Goal: Find specific page/section: Find specific page/section

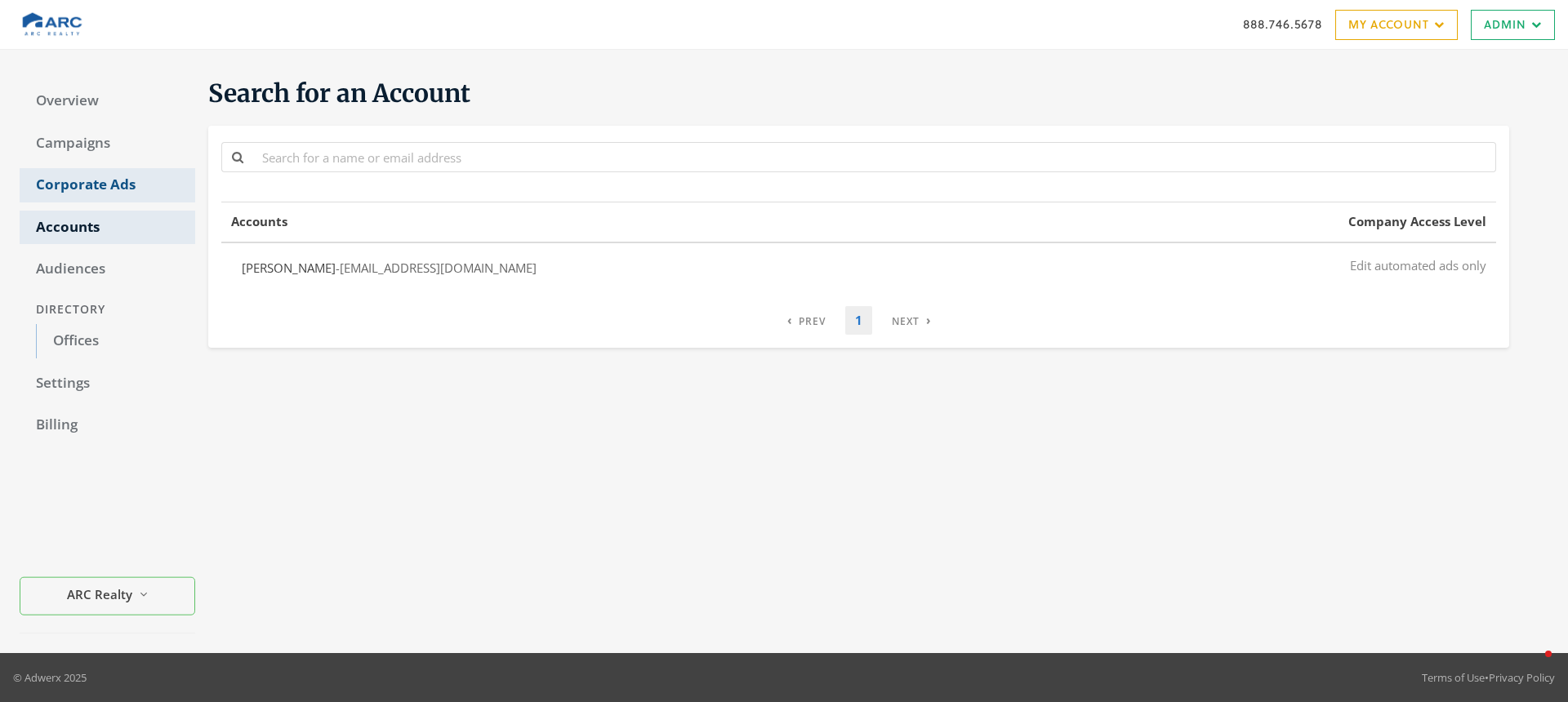
click at [82, 186] on link "Corporate Ads" at bounding box center [107, 185] width 176 height 34
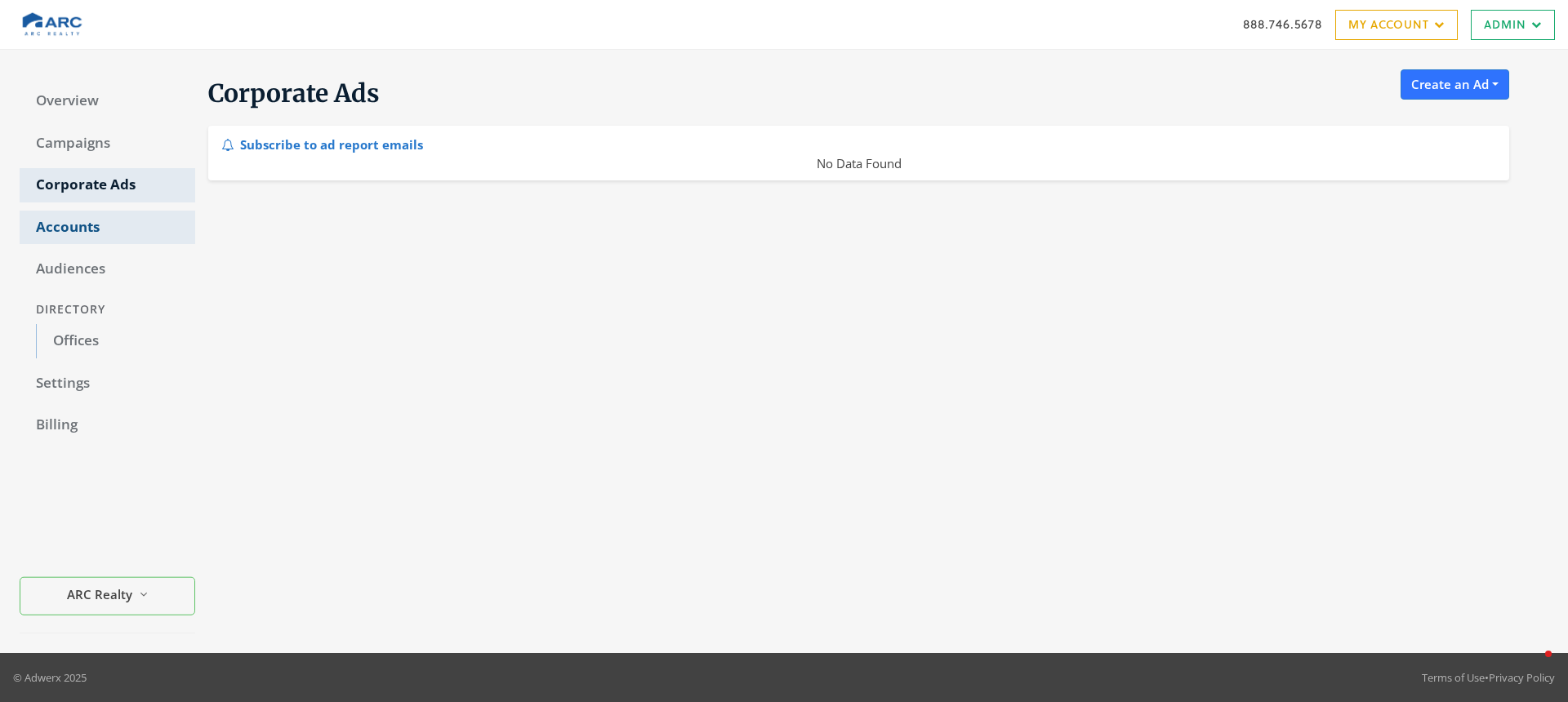
click at [77, 245] on div "Overview Campaigns Corporate Ads Accounts Audiences Directory Offices Settings …" at bounding box center [107, 351] width 176 height 564
click at [80, 235] on link "Accounts" at bounding box center [107, 228] width 176 height 34
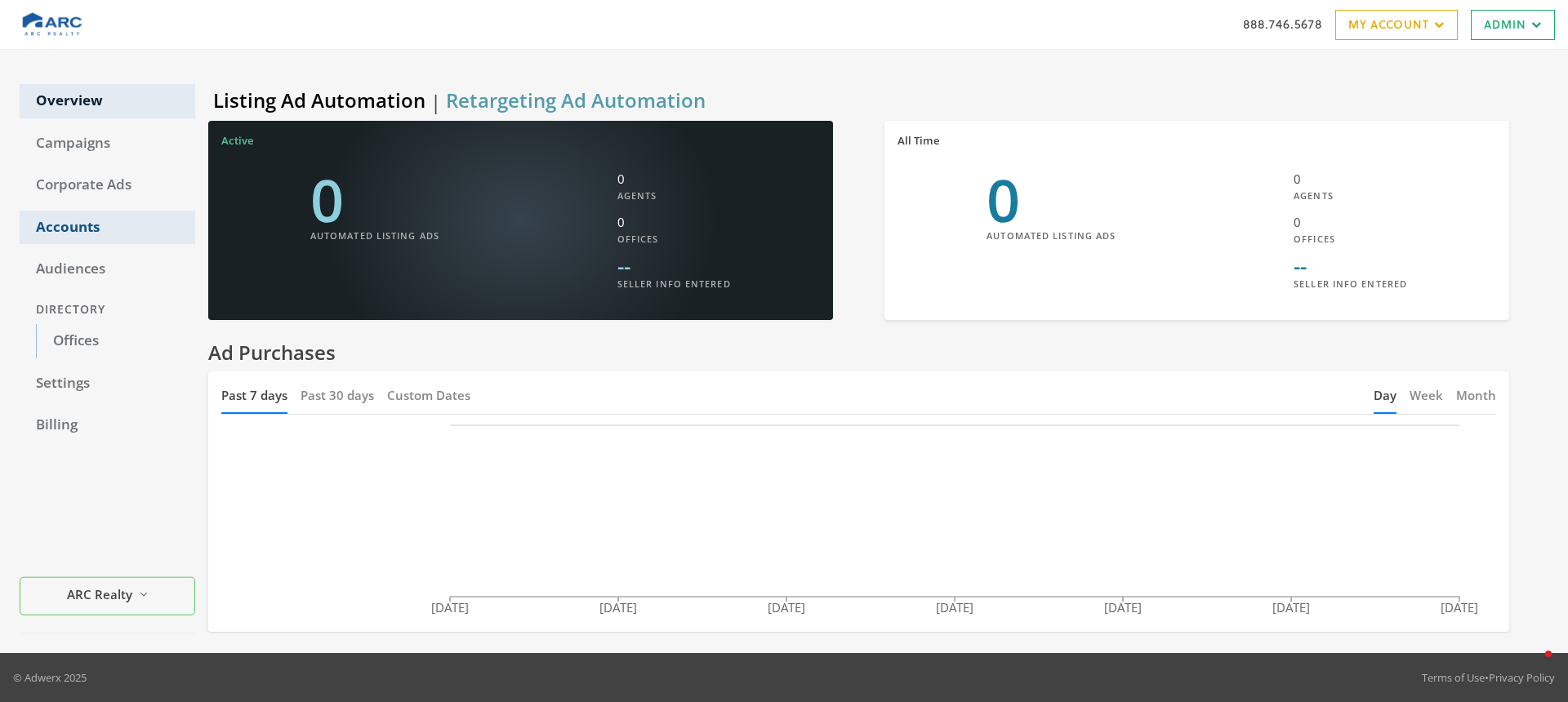
click at [74, 234] on link "Accounts" at bounding box center [107, 228] width 176 height 34
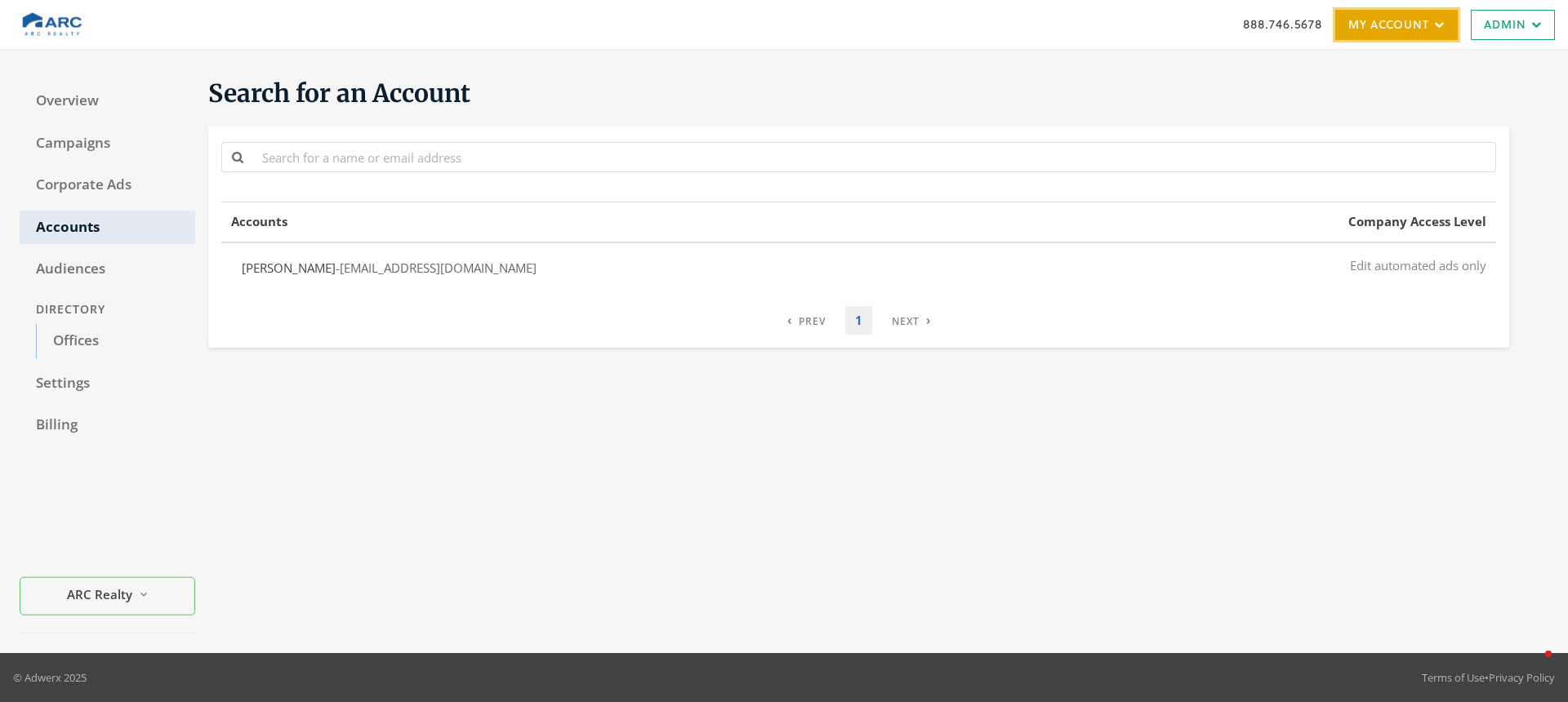
click at [1415, 29] on link "My Account" at bounding box center [1397, 25] width 122 height 31
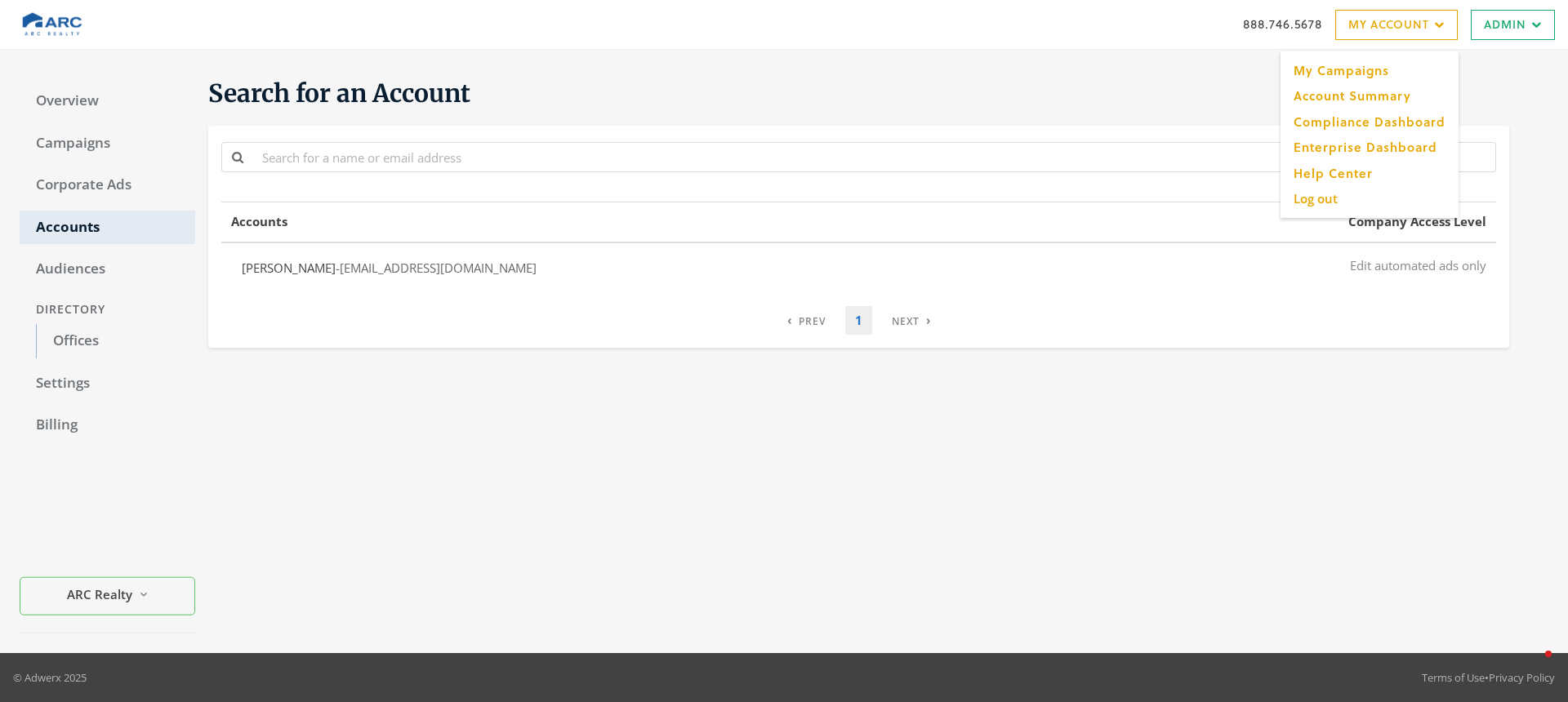
click at [1407, 54] on div "My Campaigns Account Summary Compliance Dashboard Enterprise Dashboard Help Cen…" at bounding box center [1370, 134] width 178 height 166
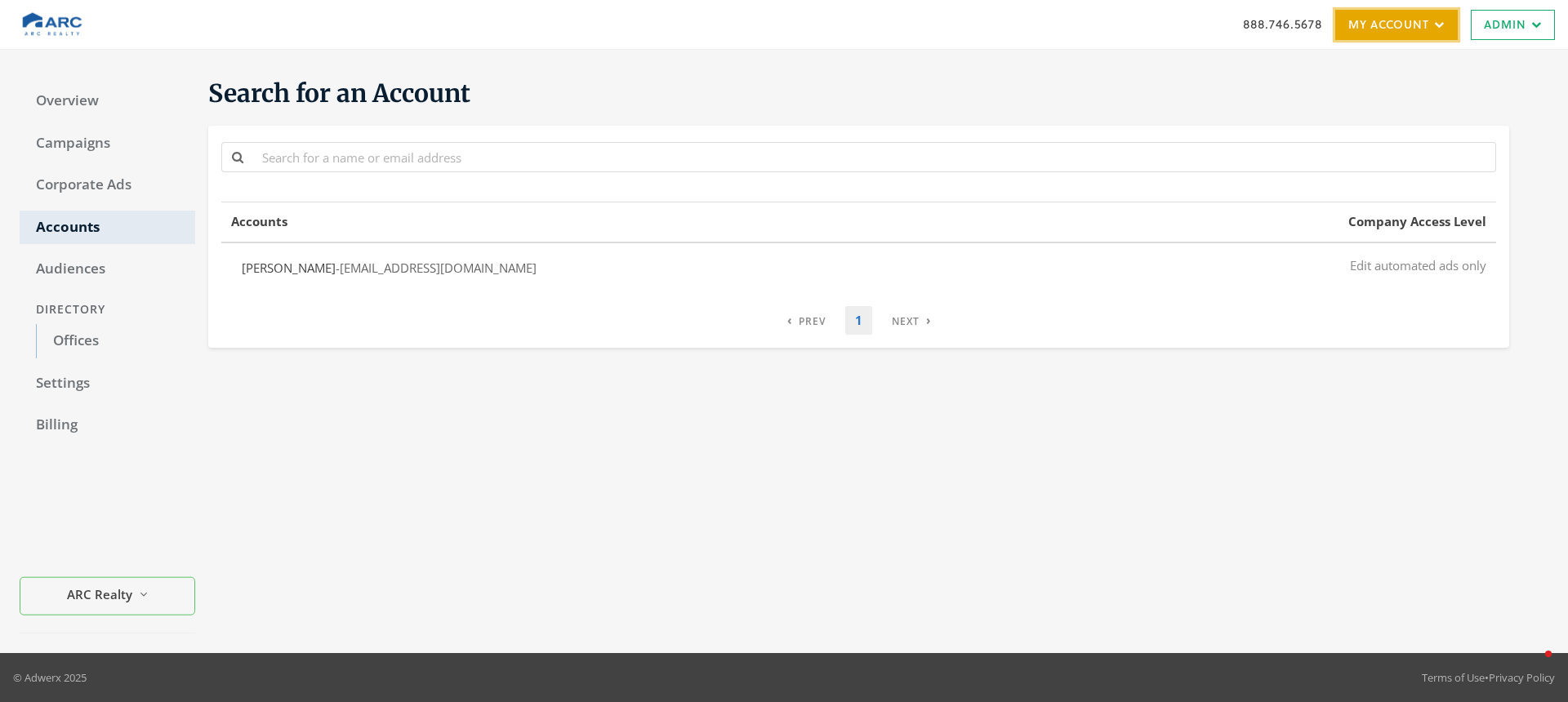
click at [1384, 15] on link "My Account" at bounding box center [1397, 25] width 122 height 31
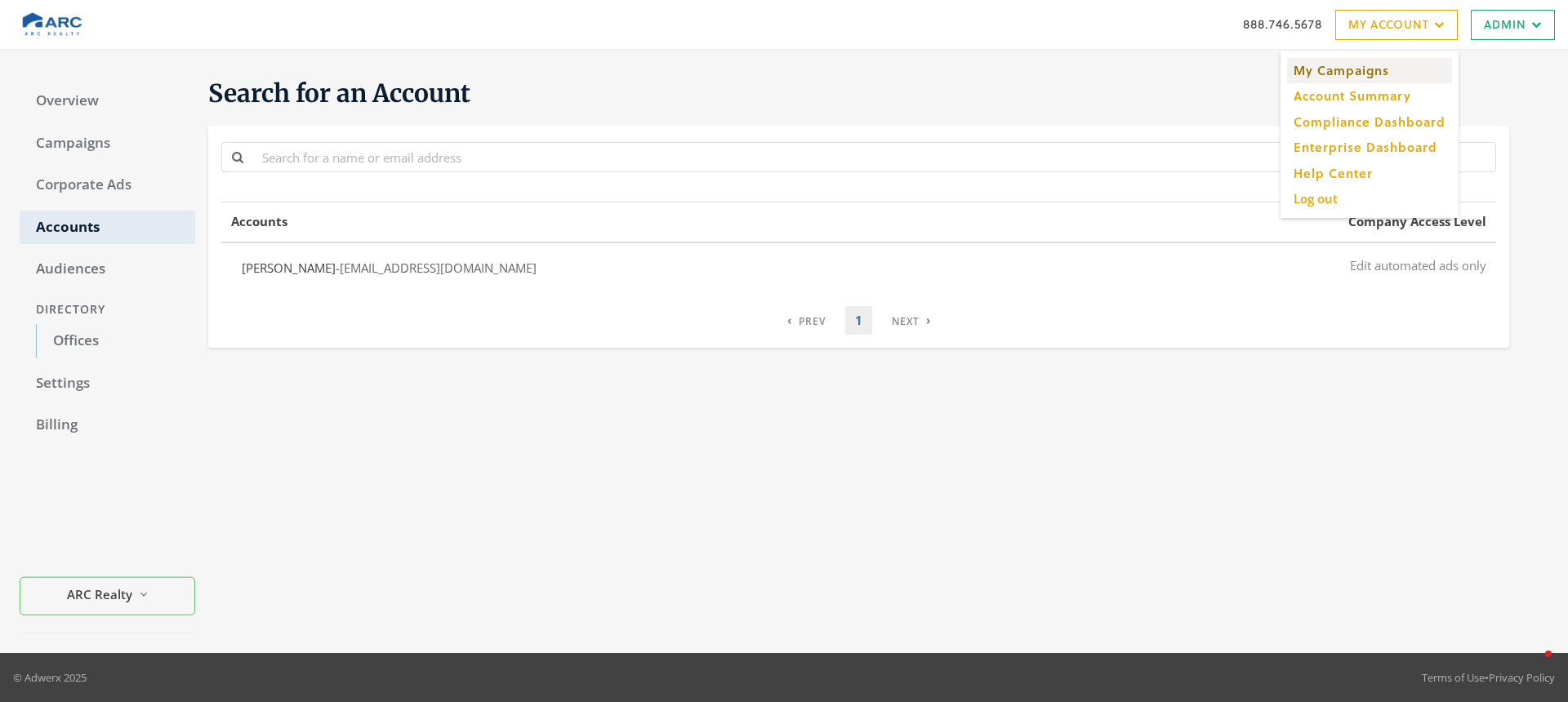
click at [1382, 60] on link "My Campaigns" at bounding box center [1369, 70] width 165 height 25
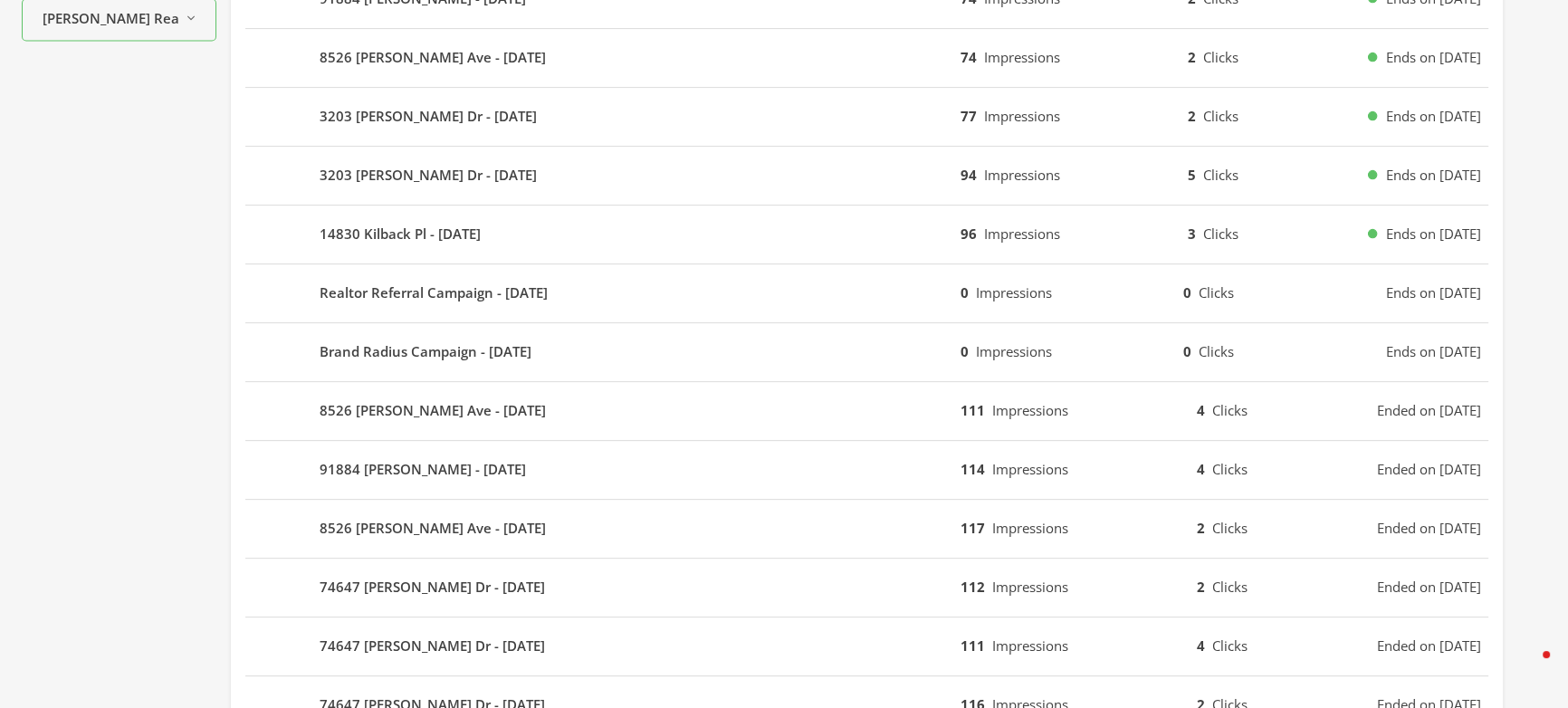
scroll to position [447, 0]
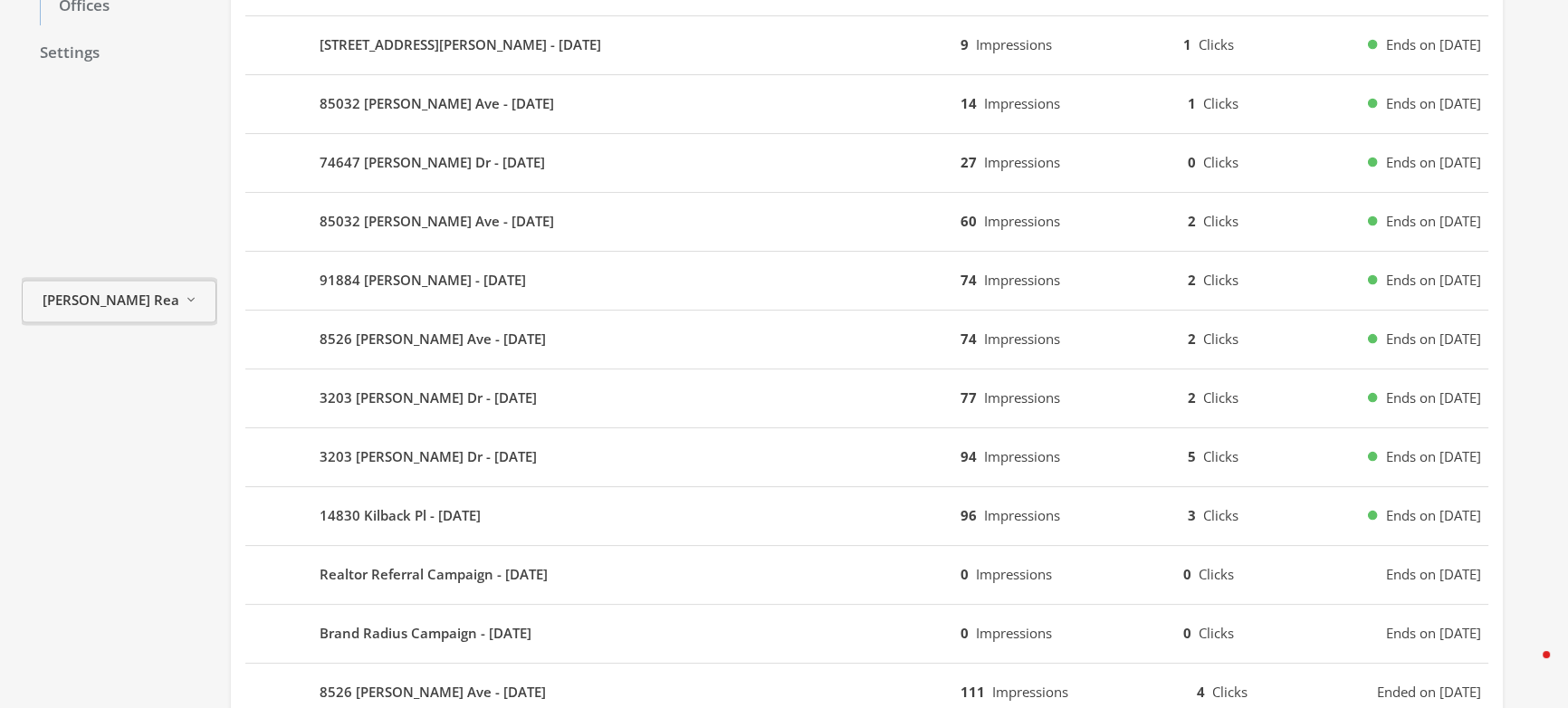
click at [122, 312] on button "Smith Realty Reveal list of Smith Realty" at bounding box center [119, 301] width 195 height 43
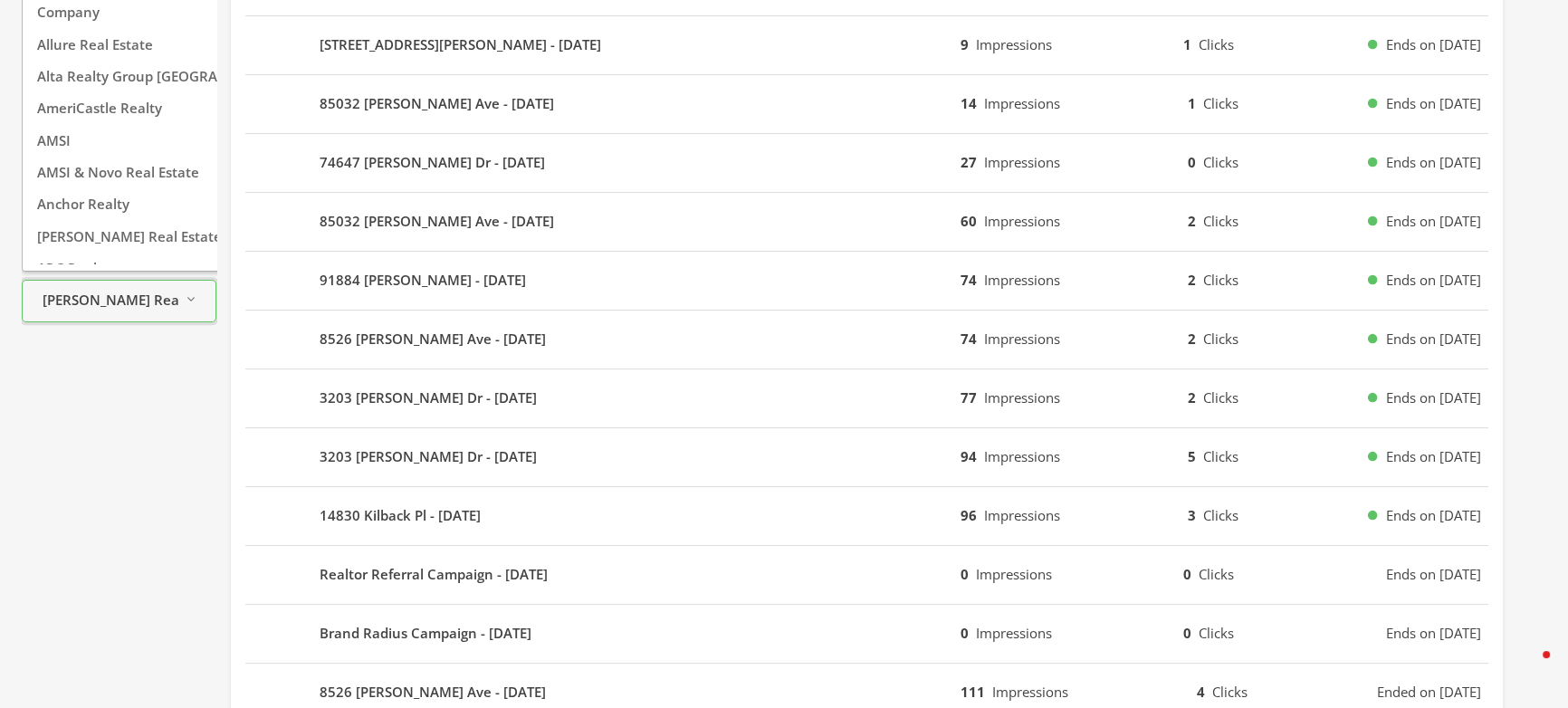
scroll to position [635, 0]
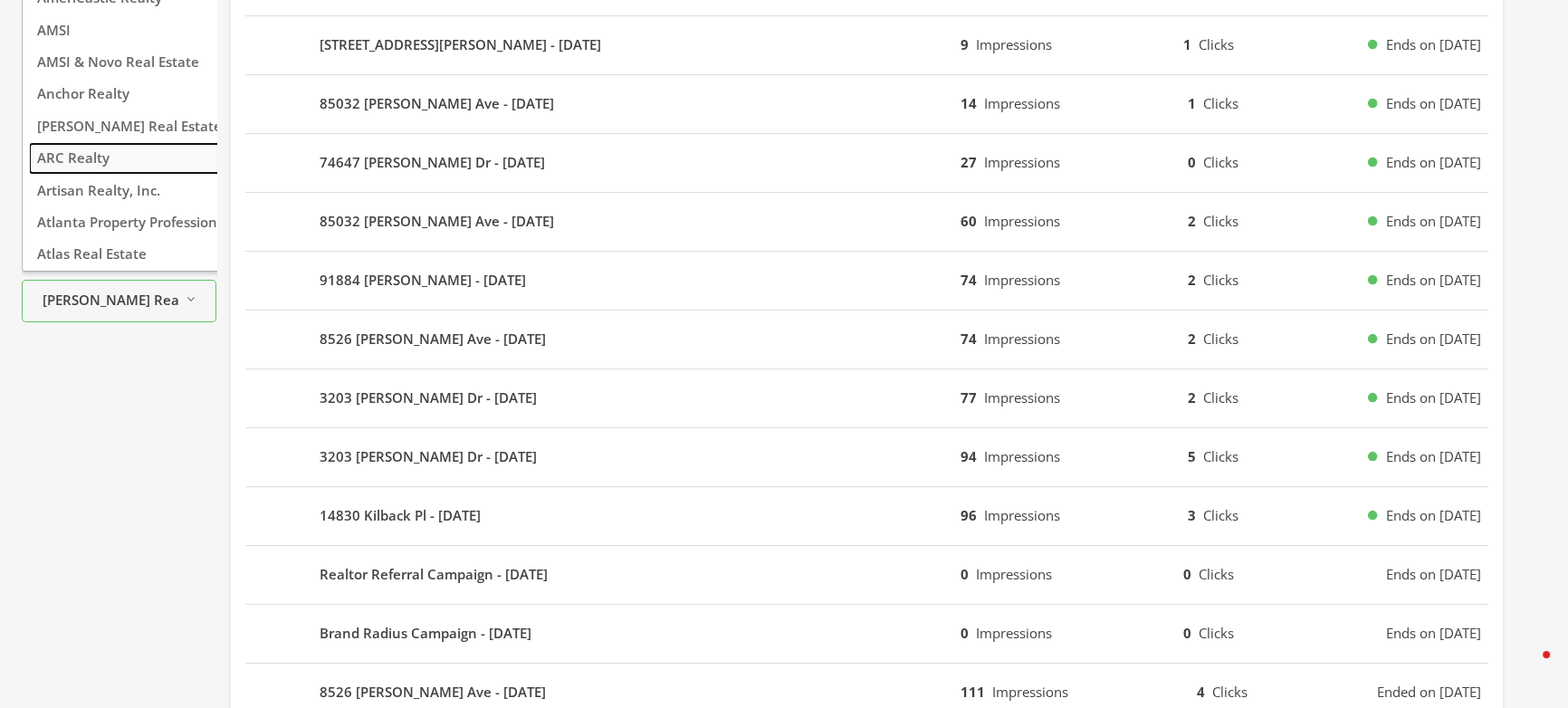
click at [118, 145] on button "ARC Realty" at bounding box center [169, 159] width 278 height 28
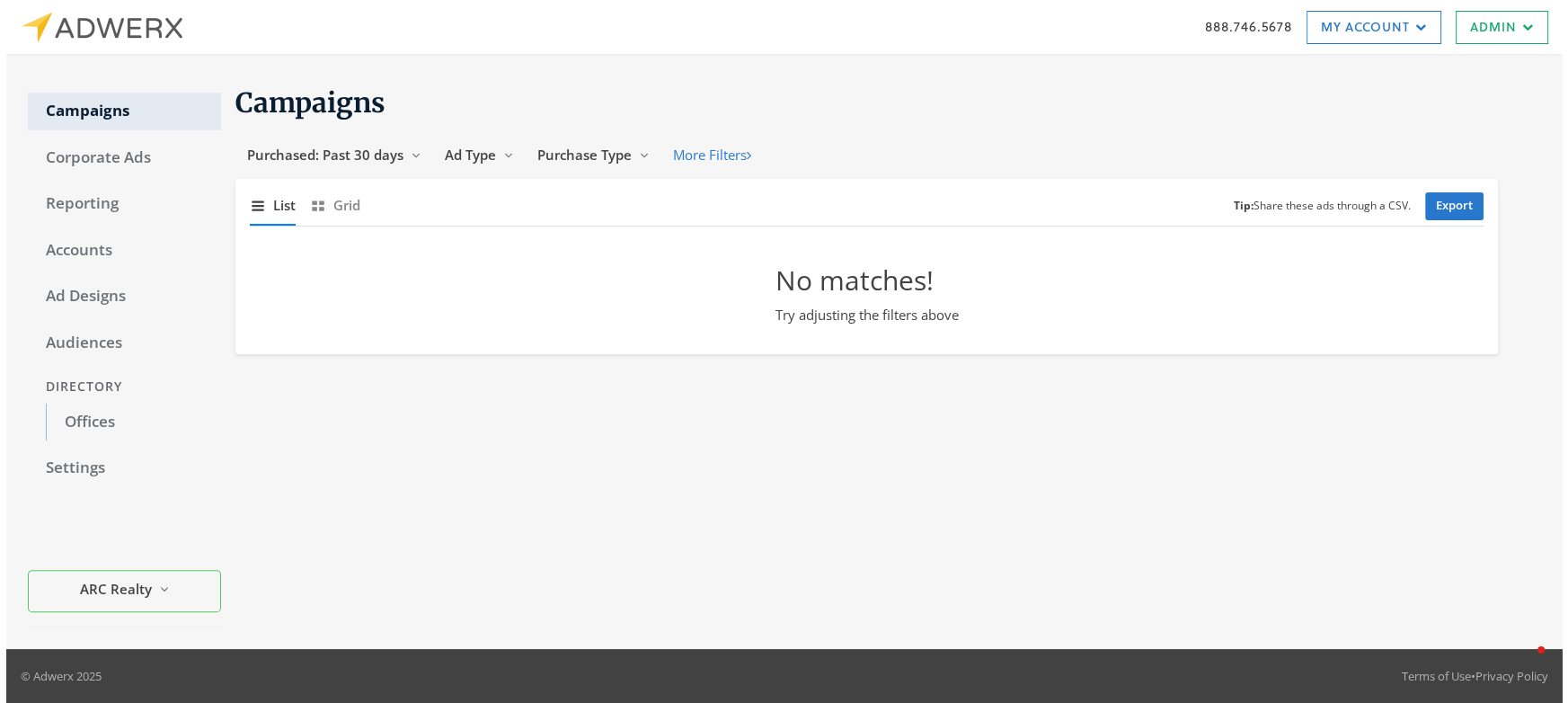
scroll to position [0, 0]
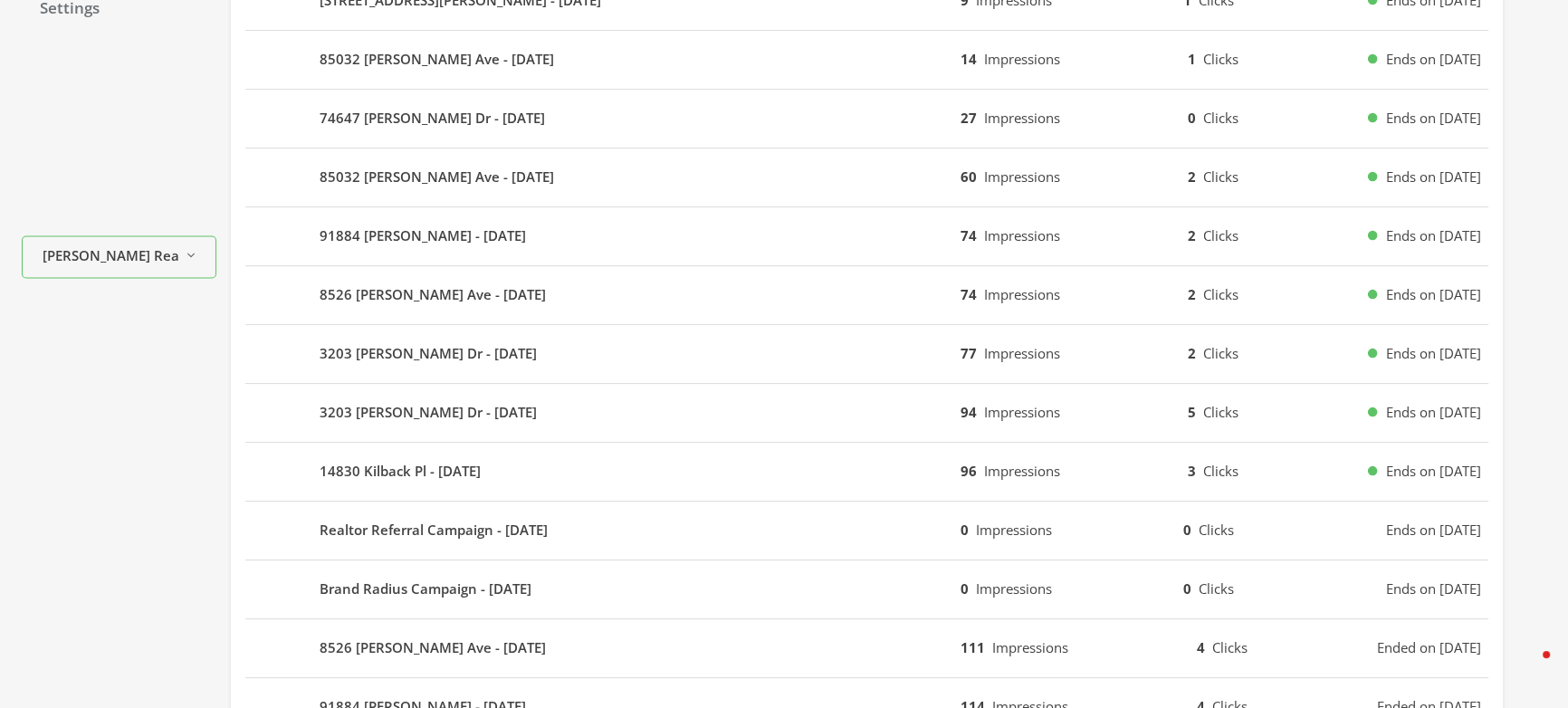
scroll to position [601, 0]
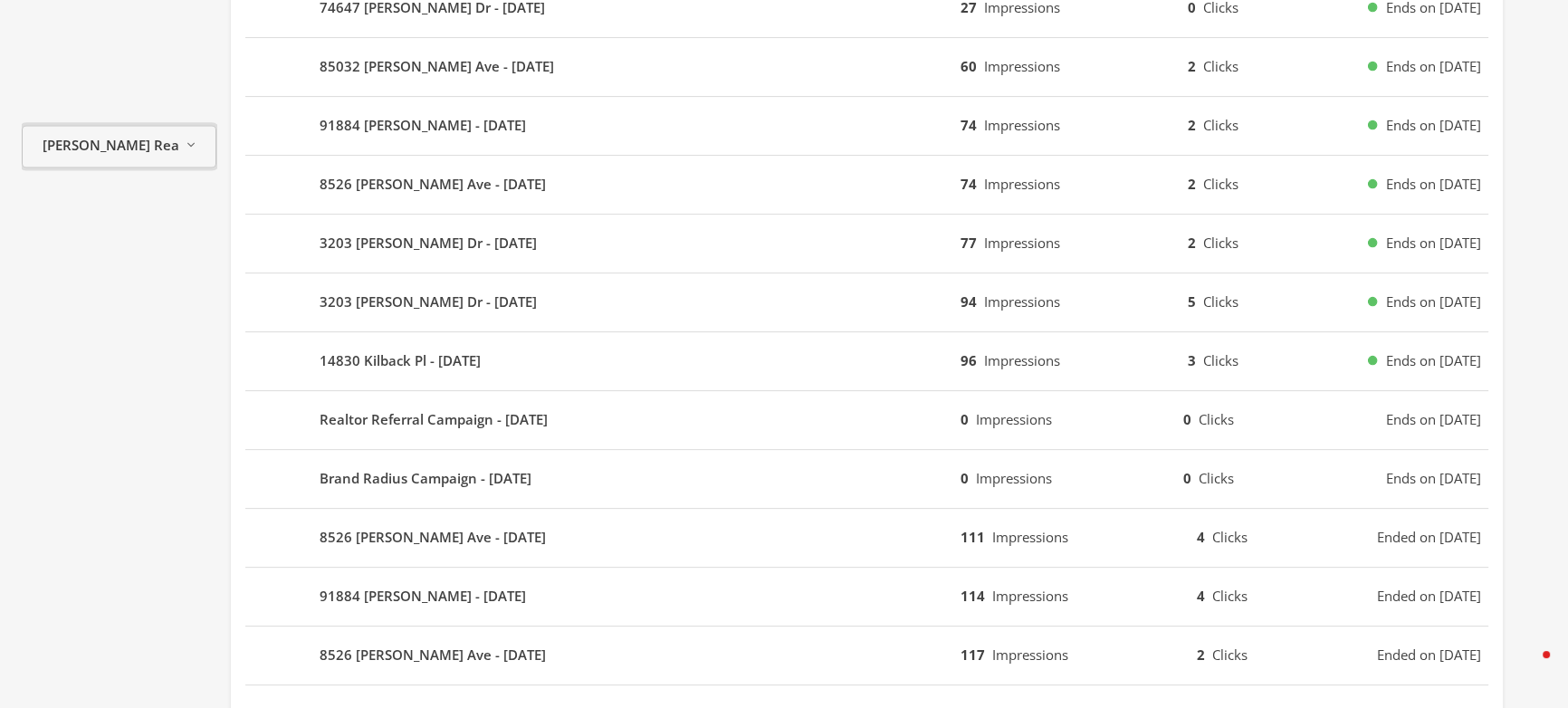
click at [108, 164] on button "[PERSON_NAME] Realty Reveal list of [PERSON_NAME] Realty" at bounding box center [119, 147] width 195 height 43
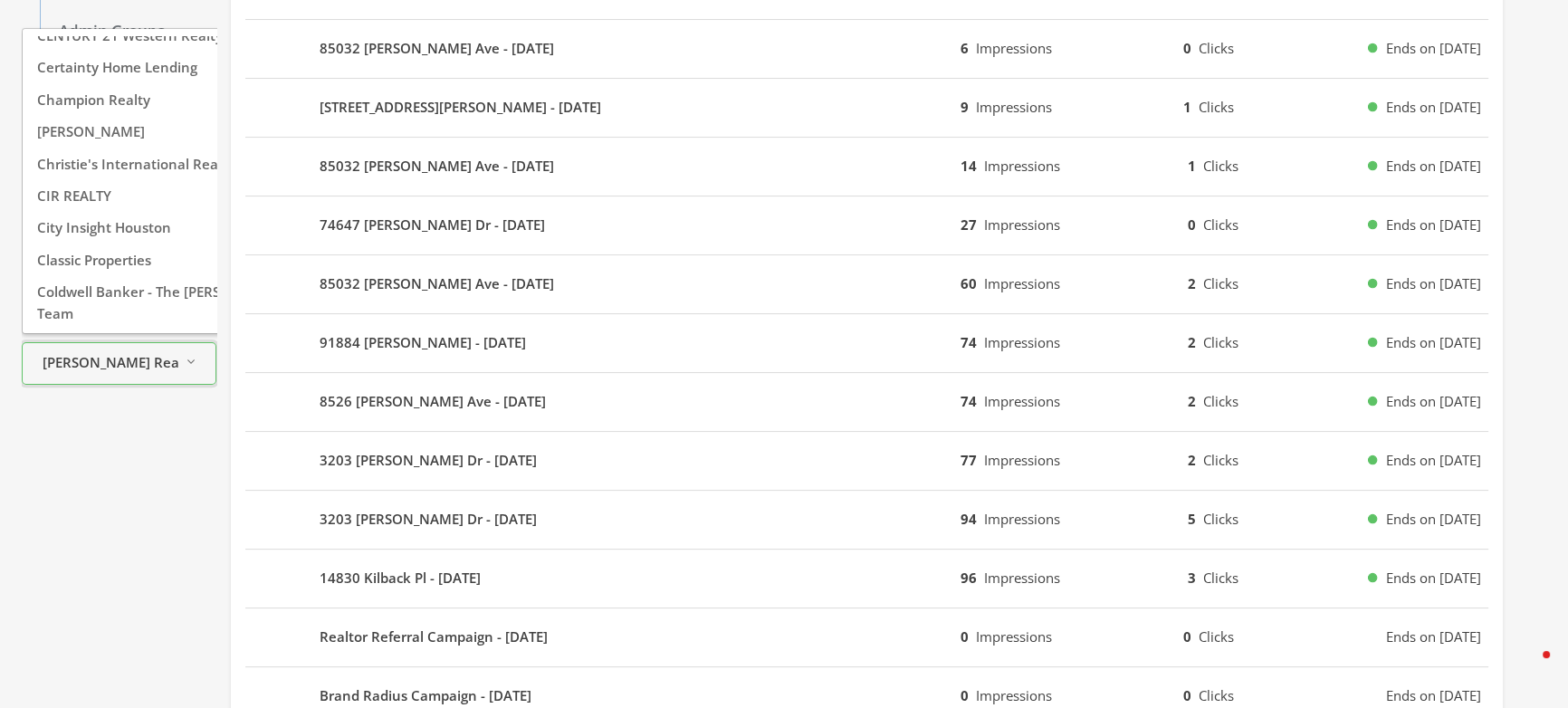
scroll to position [2704, 0]
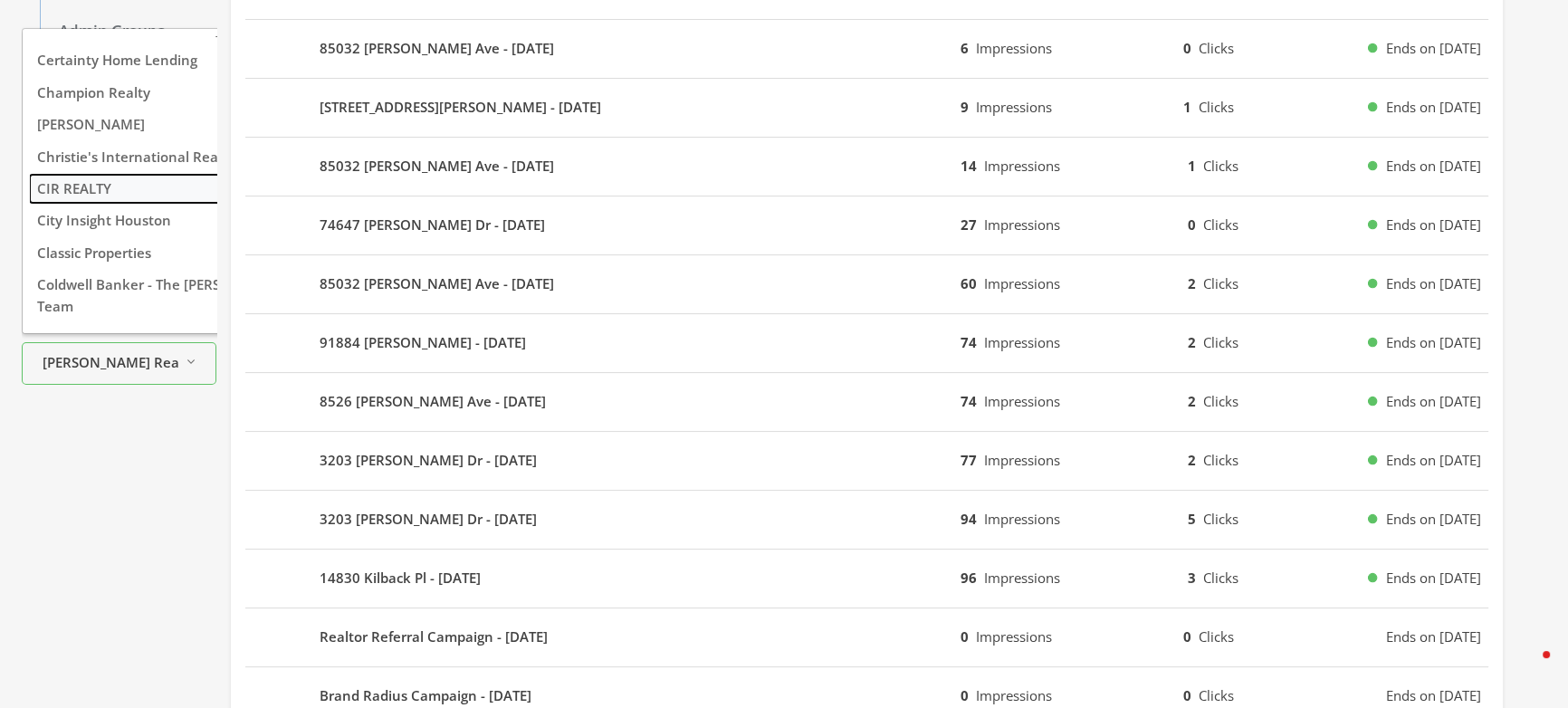
click at [124, 175] on button "CIR REALTY" at bounding box center [169, 188] width 278 height 28
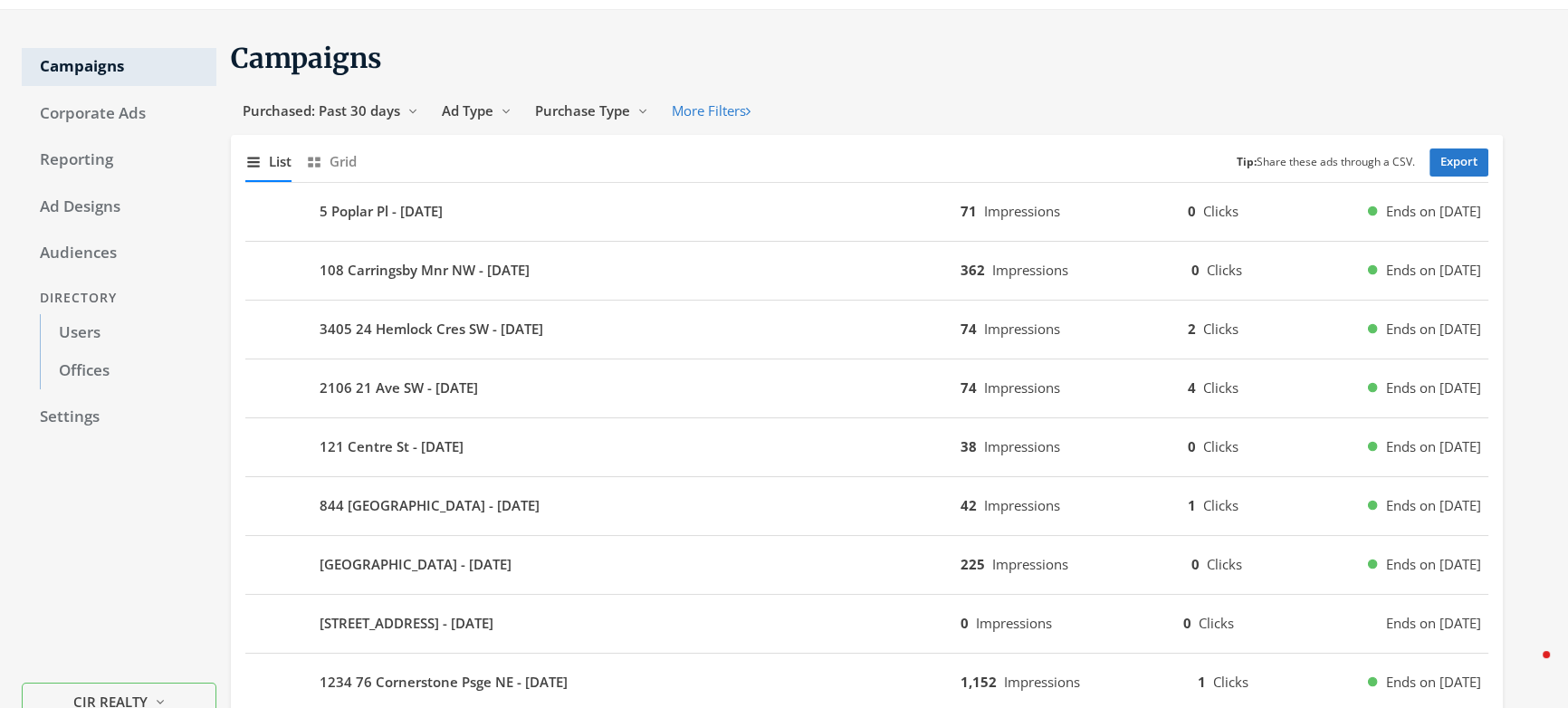
scroll to position [0, 0]
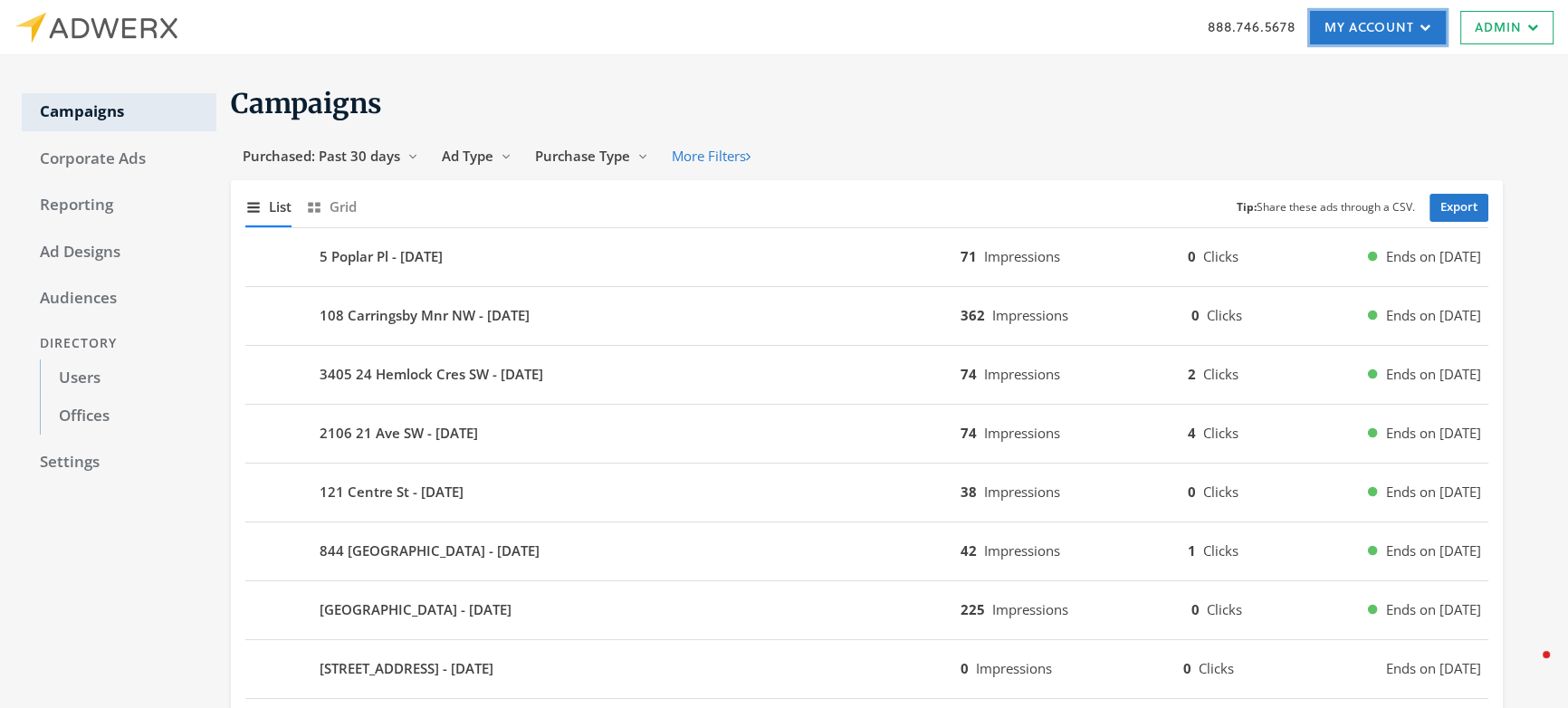
click at [1371, 18] on link "My Account" at bounding box center [1377, 28] width 136 height 34
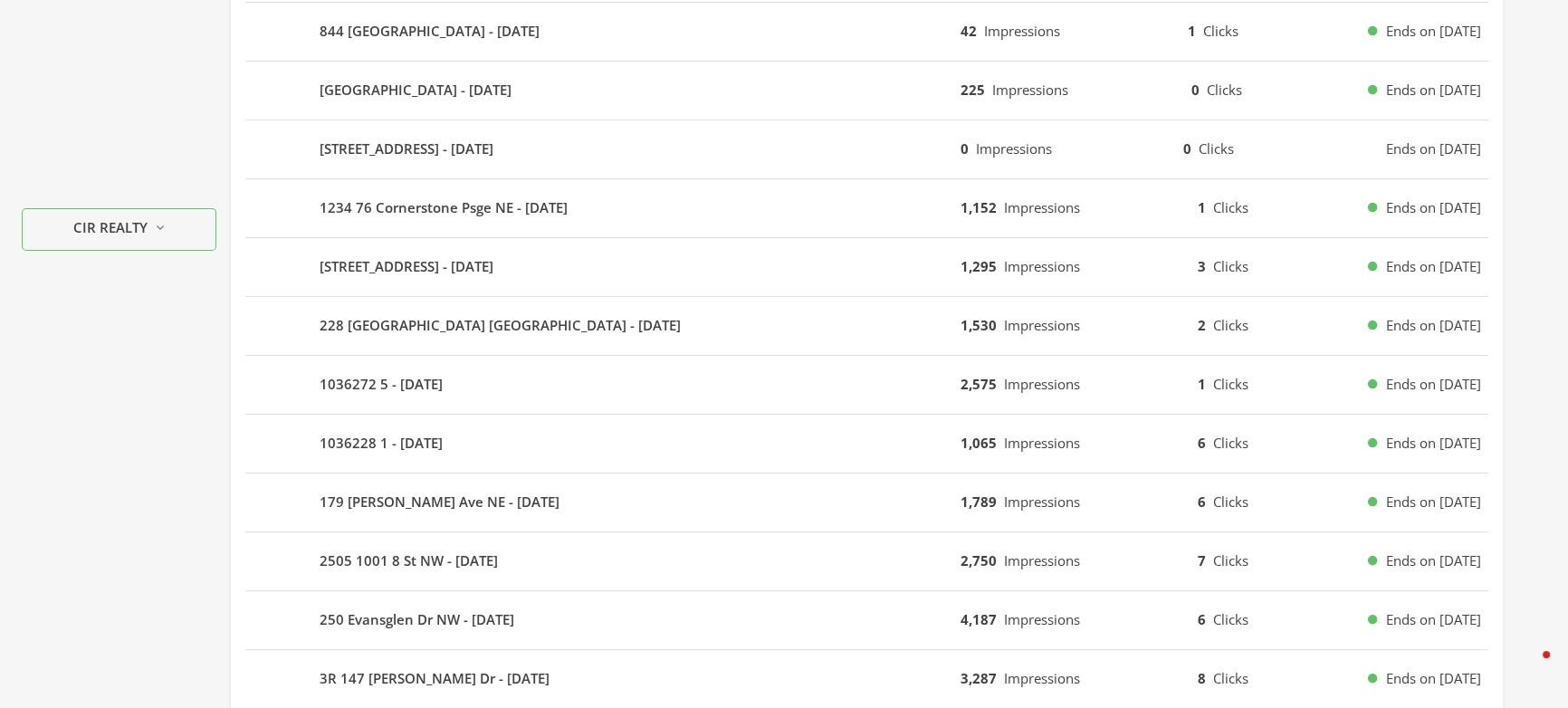
scroll to position [503, 0]
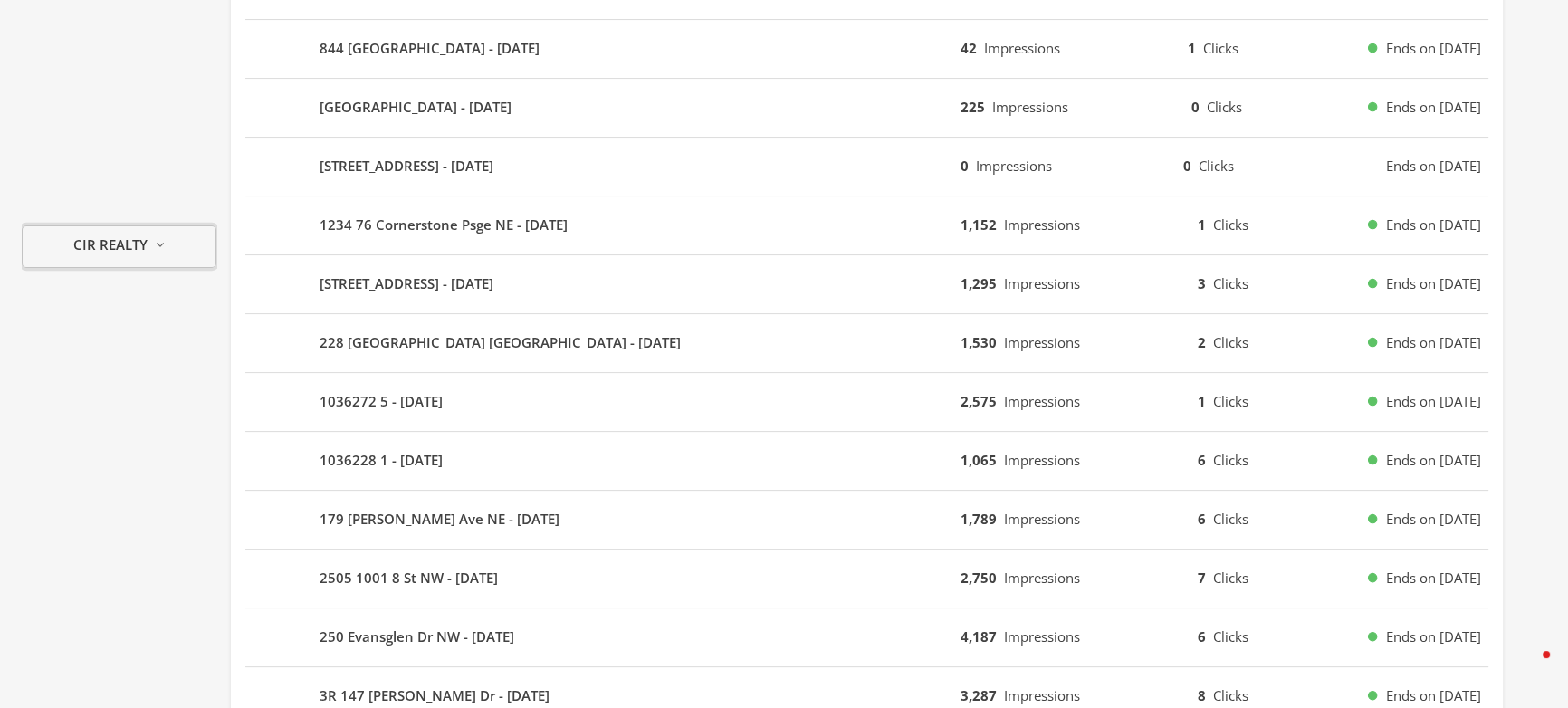
click at [111, 252] on span "CIR REALTY" at bounding box center [110, 244] width 74 height 21
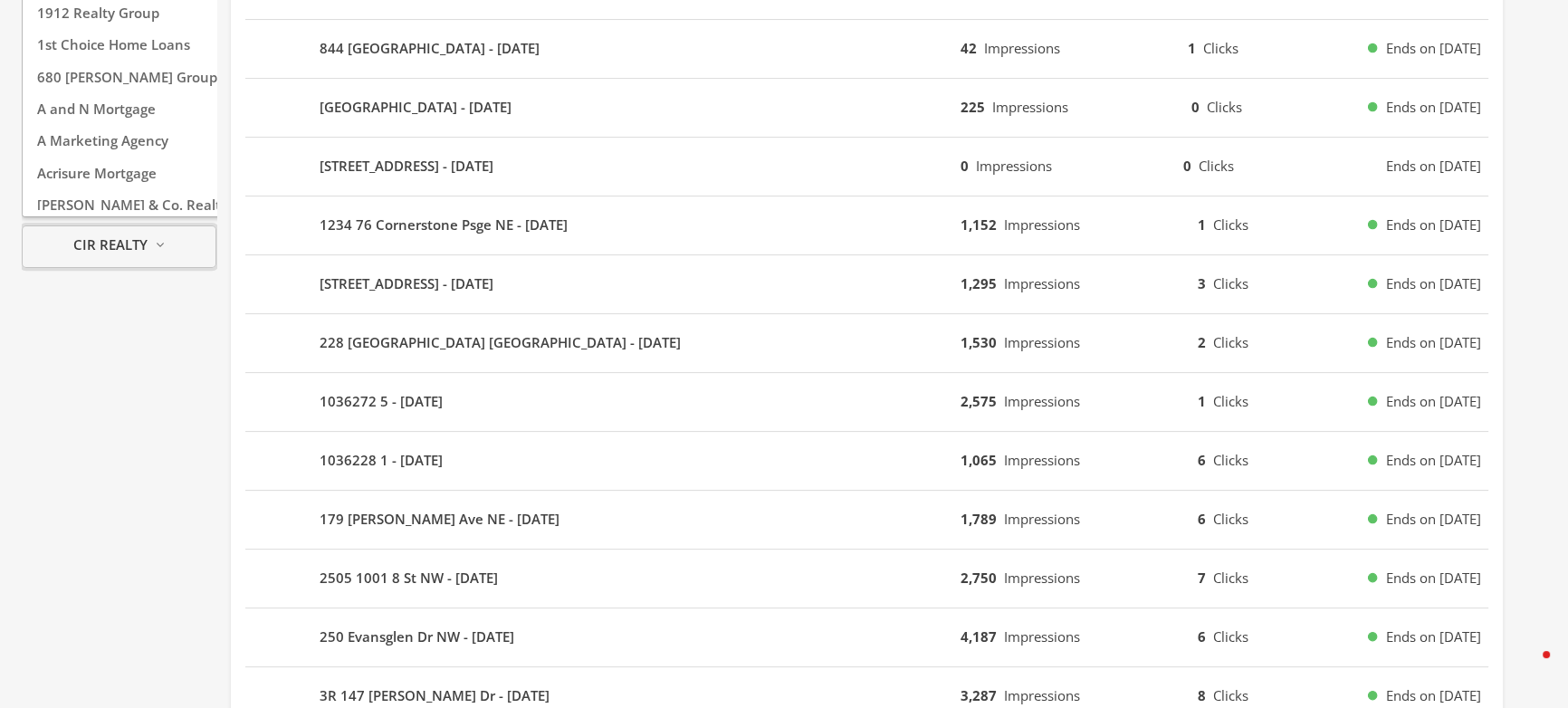
click at [111, 252] on span "CIR REALTY" at bounding box center [110, 244] width 74 height 21
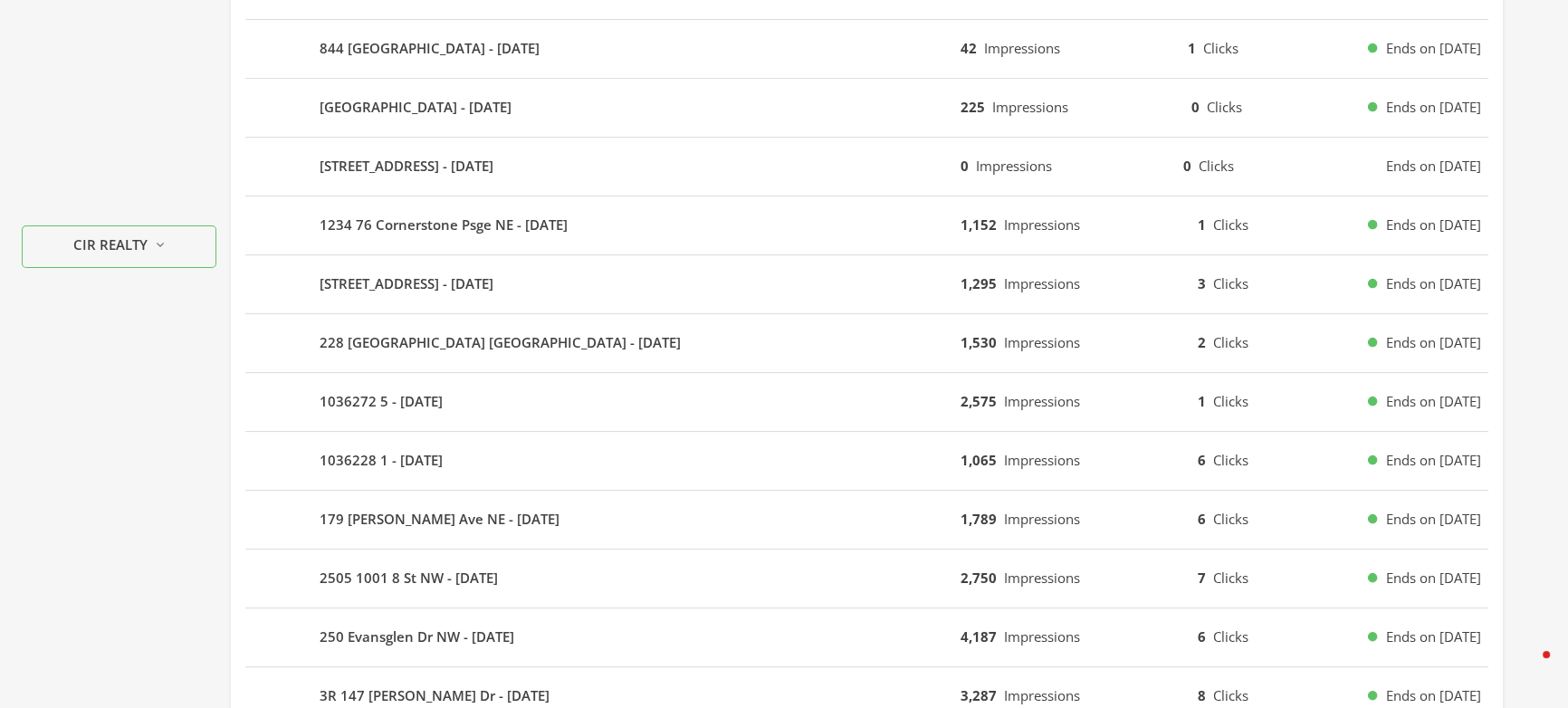
drag, startPoint x: 117, startPoint y: 388, endPoint x: 216, endPoint y: 330, distance: 114.7
click at [117, 389] on div "Campaigns Corporate Ads Reporting Ad Designs Audiences Directory Users Offices …" at bounding box center [119, 398] width 195 height 1645
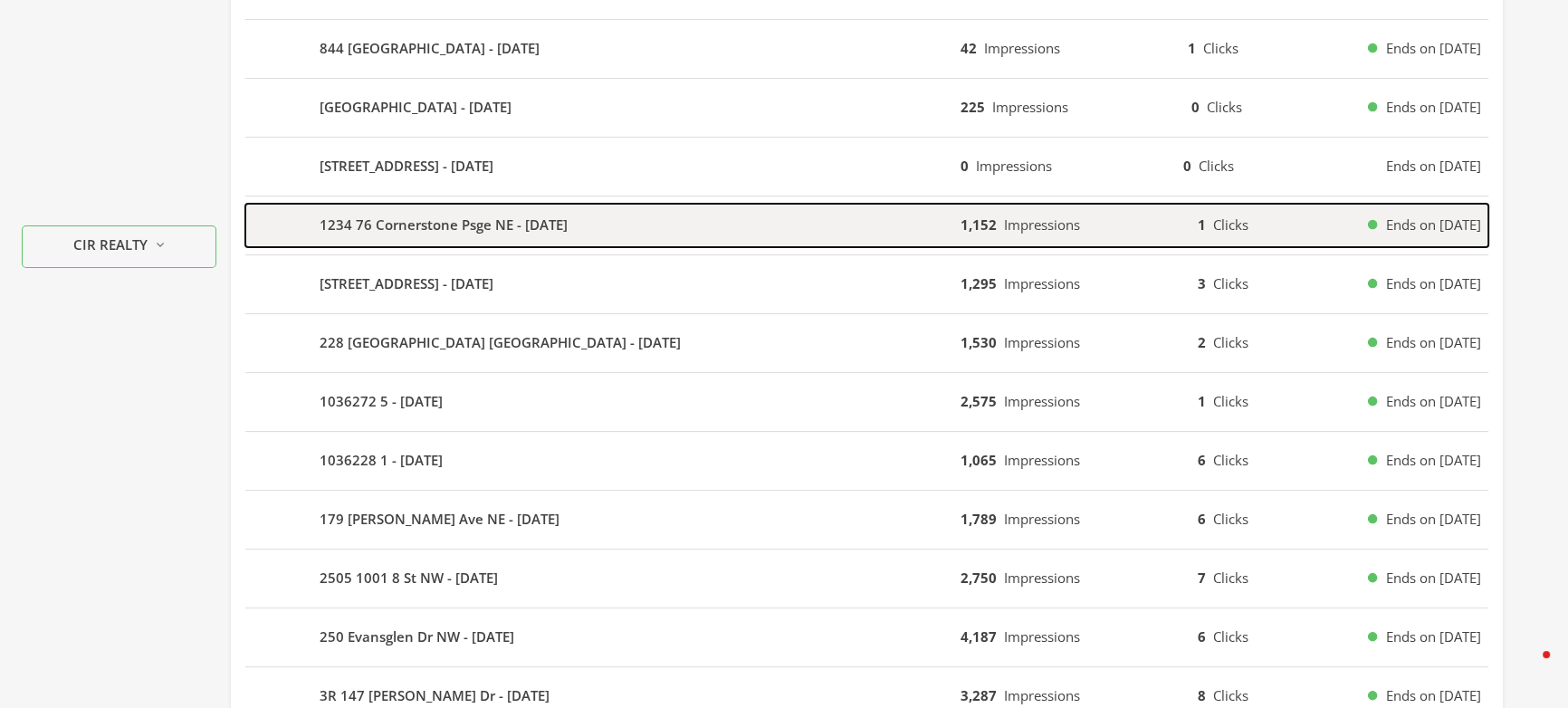
click at [396, 228] on b "1234 76 Cornerstone Psge NE - 2025-09-22" at bounding box center [443, 224] width 248 height 21
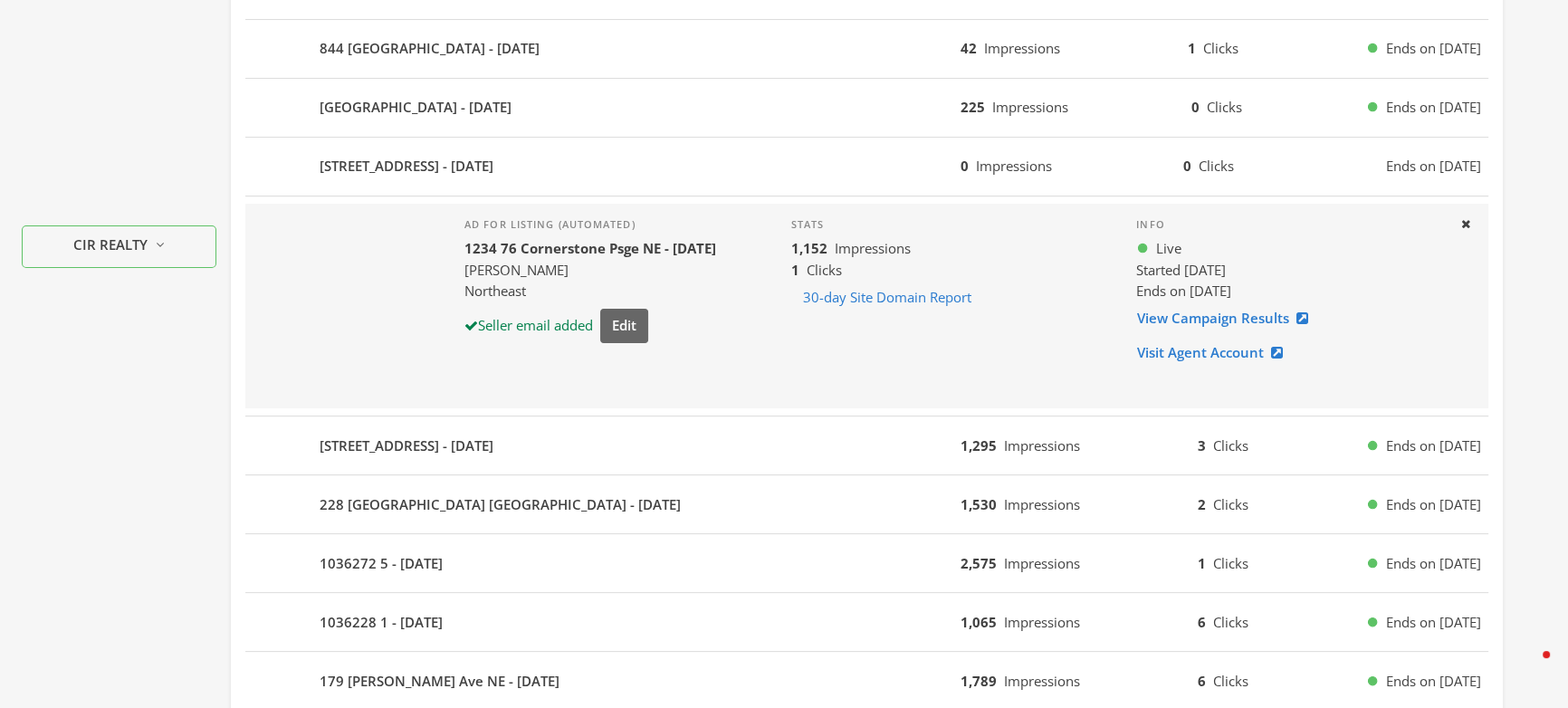
scroll to position [0, 0]
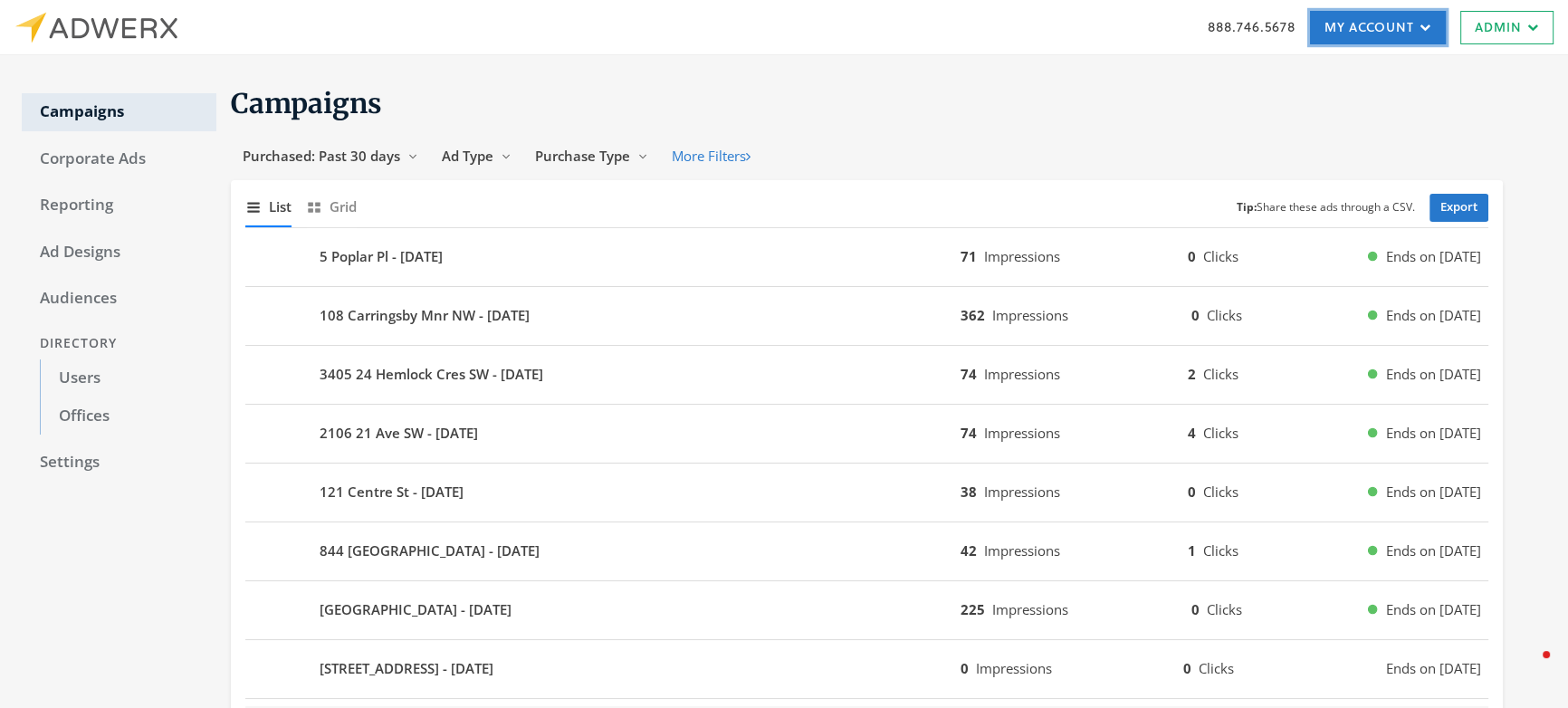
drag, startPoint x: 1364, startPoint y: 28, endPoint x: 1352, endPoint y: 52, distance: 26.8
click at [1364, 29] on link "My Account" at bounding box center [1377, 28] width 136 height 34
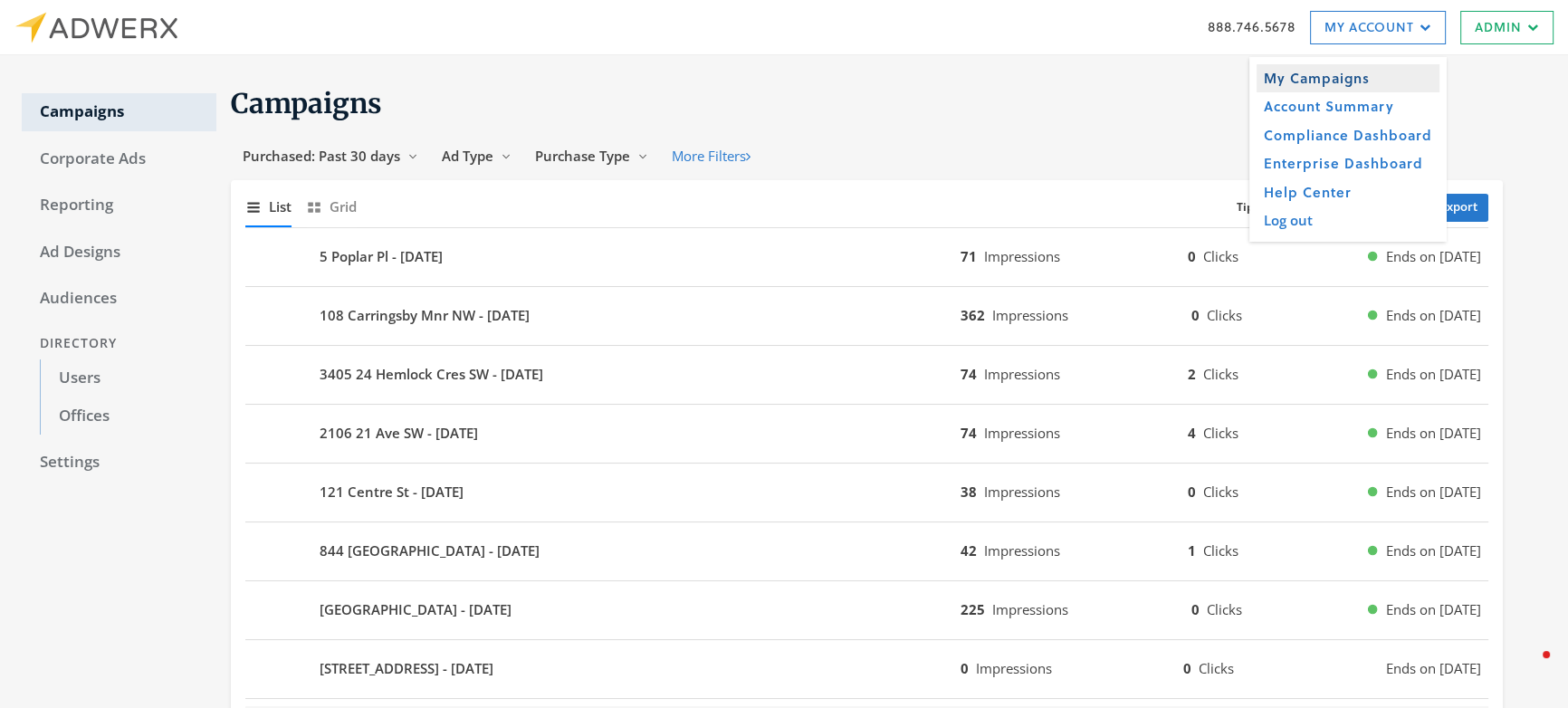
click at [1344, 74] on link "My Campaigns" at bounding box center [1347, 78] width 183 height 28
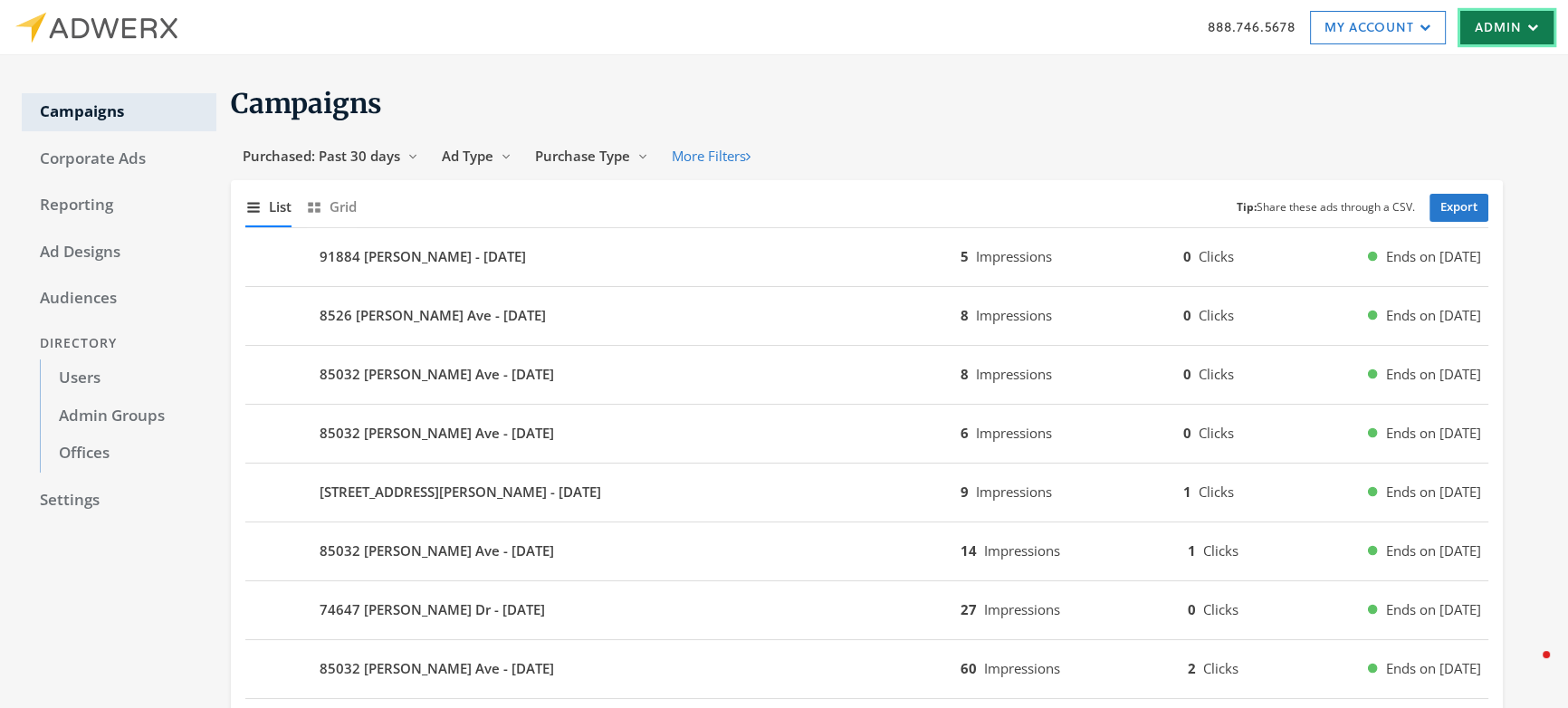
drag, startPoint x: 1498, startPoint y: 23, endPoint x: 1482, endPoint y: 62, distance: 42.2
click at [1498, 23] on link "Admin" at bounding box center [1506, 28] width 93 height 34
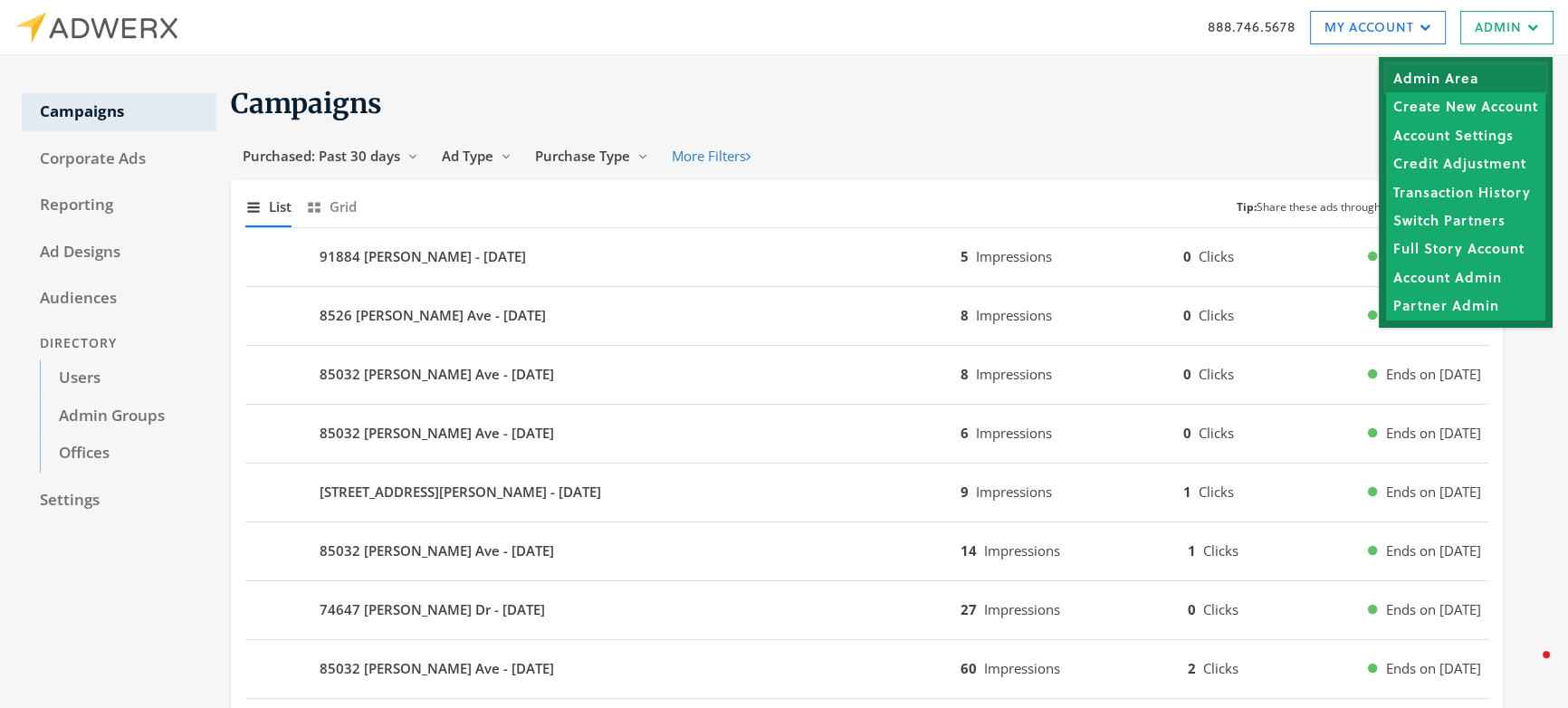
click at [1476, 69] on link "Admin Area" at bounding box center [1465, 78] width 160 height 28
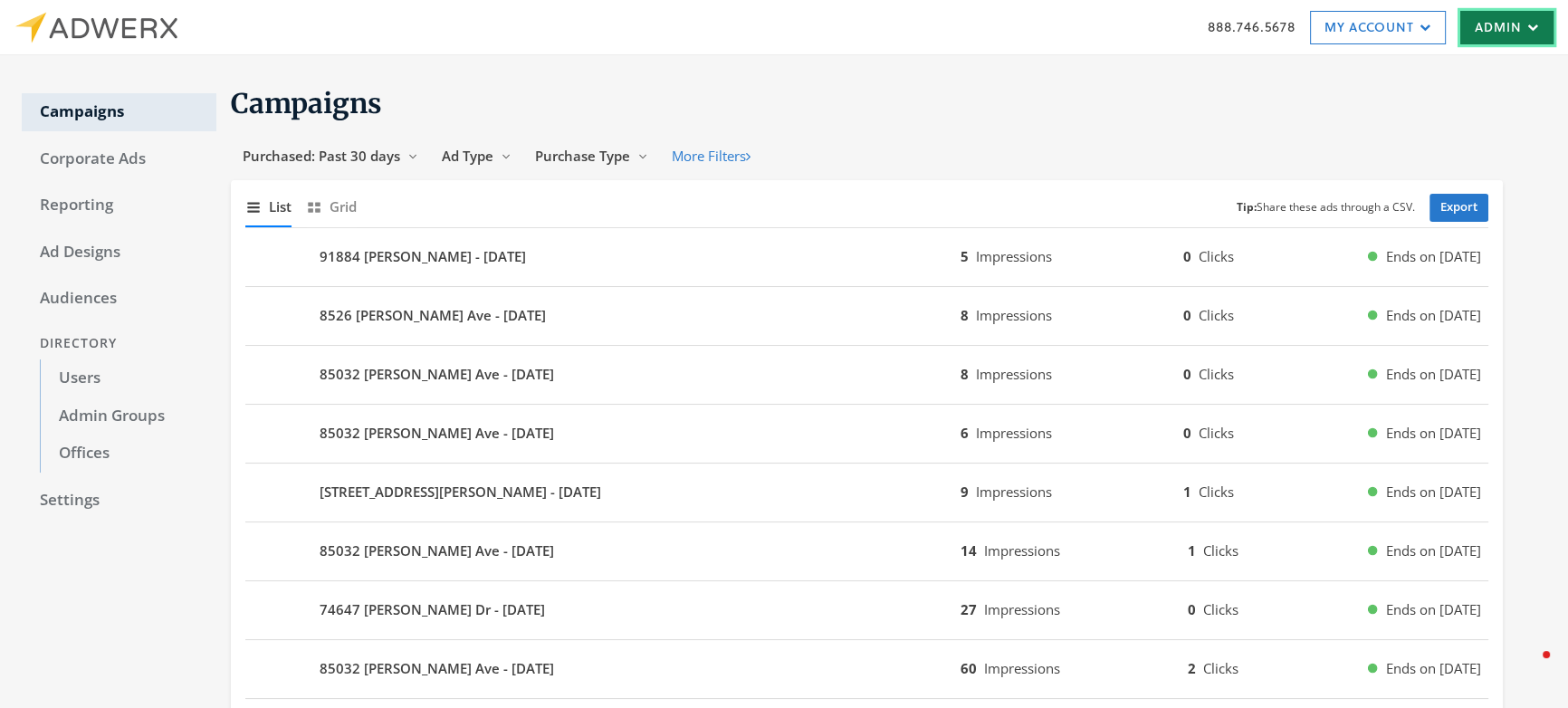
click at [1501, 33] on link "Admin" at bounding box center [1506, 28] width 93 height 34
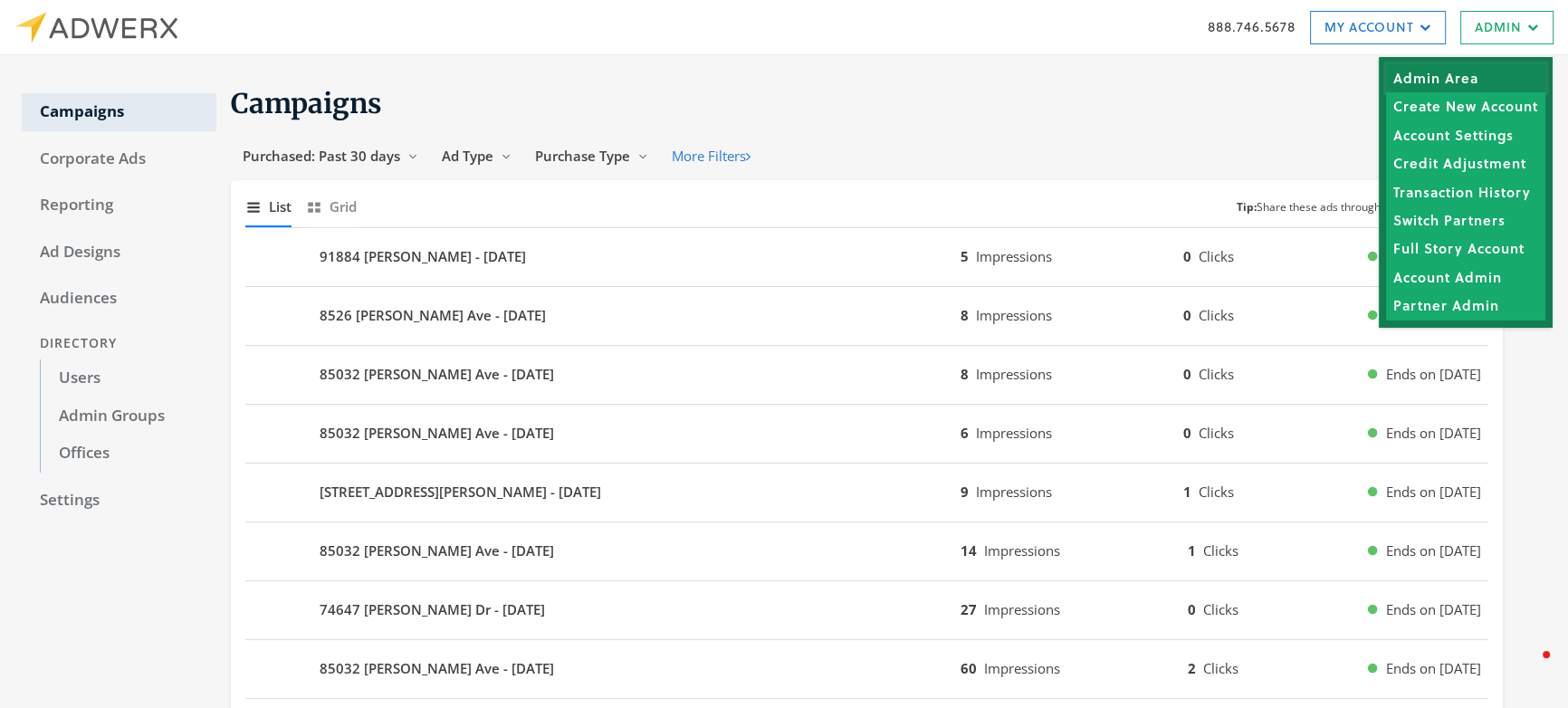
click at [1497, 70] on link "Admin Area" at bounding box center [1465, 78] width 160 height 28
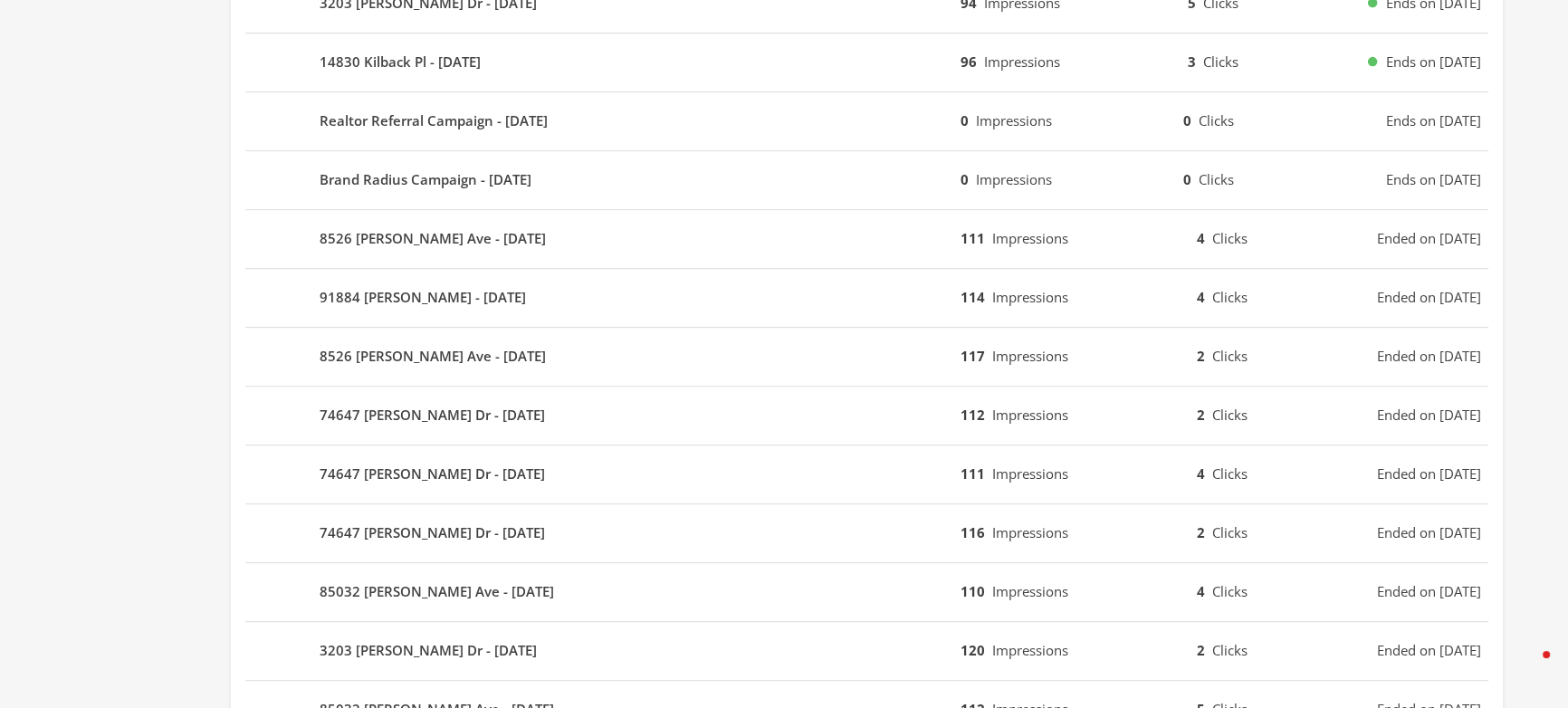
scroll to position [924, 0]
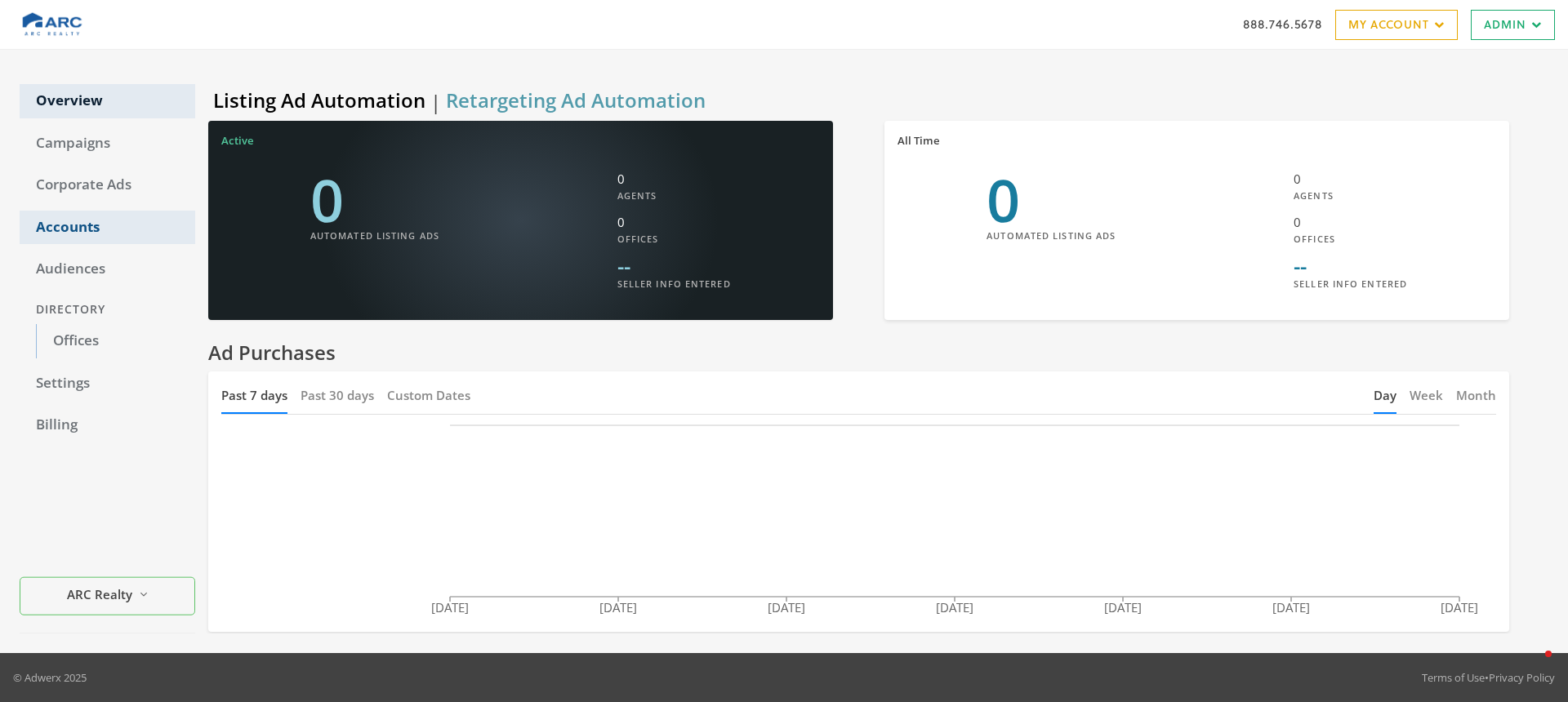
click at [91, 231] on link "Accounts" at bounding box center [107, 228] width 176 height 34
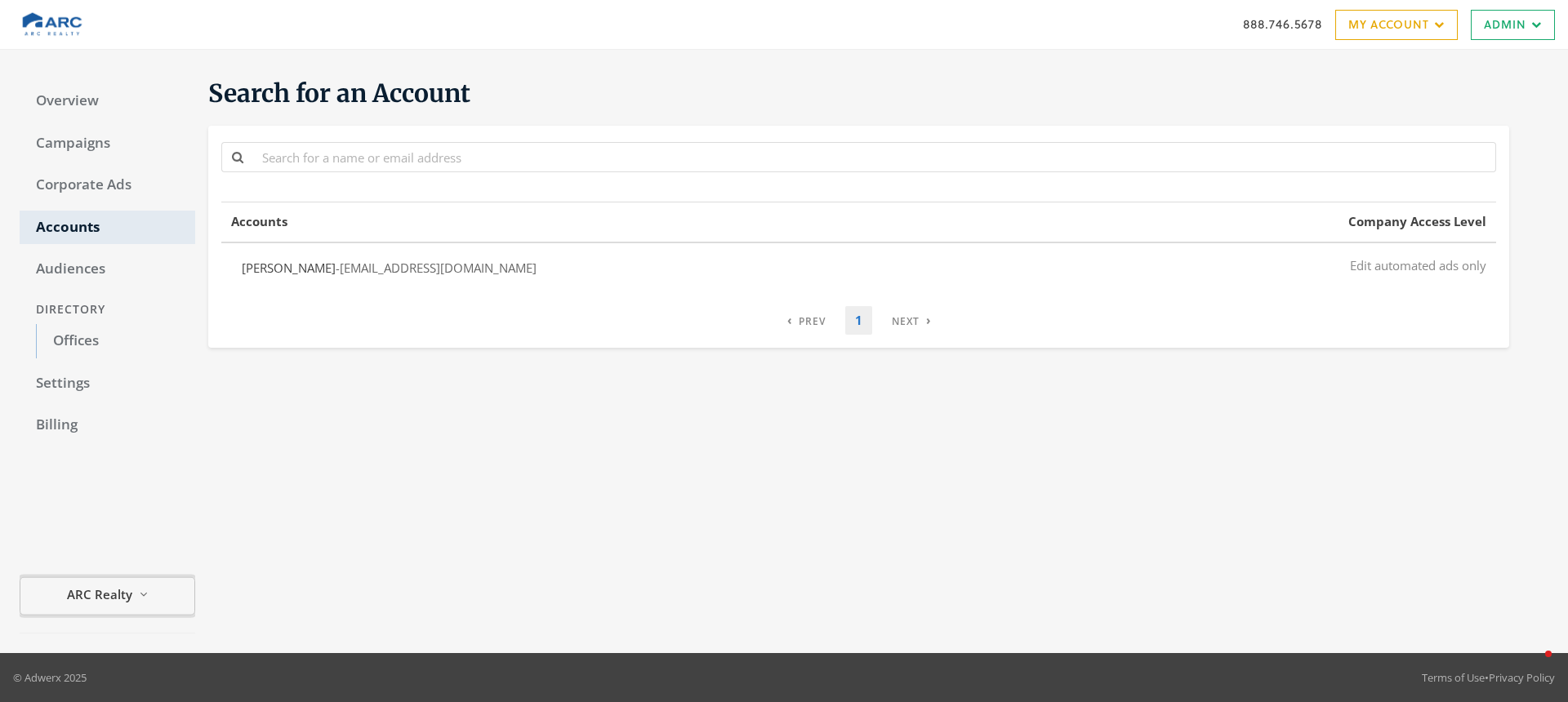
click at [73, 590] on span "ARC Realty" at bounding box center [99, 595] width 66 height 19
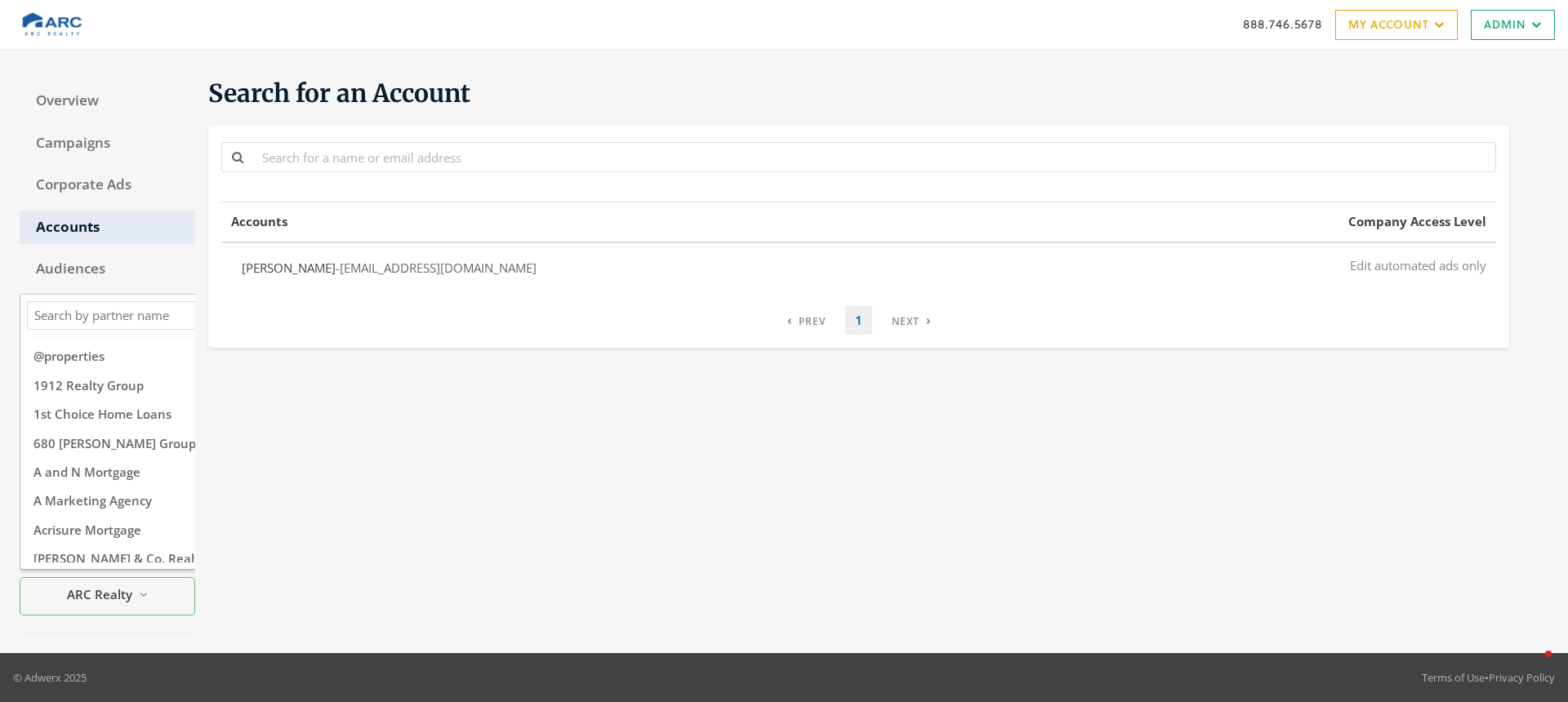
click at [94, 305] on input "Search Magnifying Glass" at bounding box center [144, 315] width 228 height 21
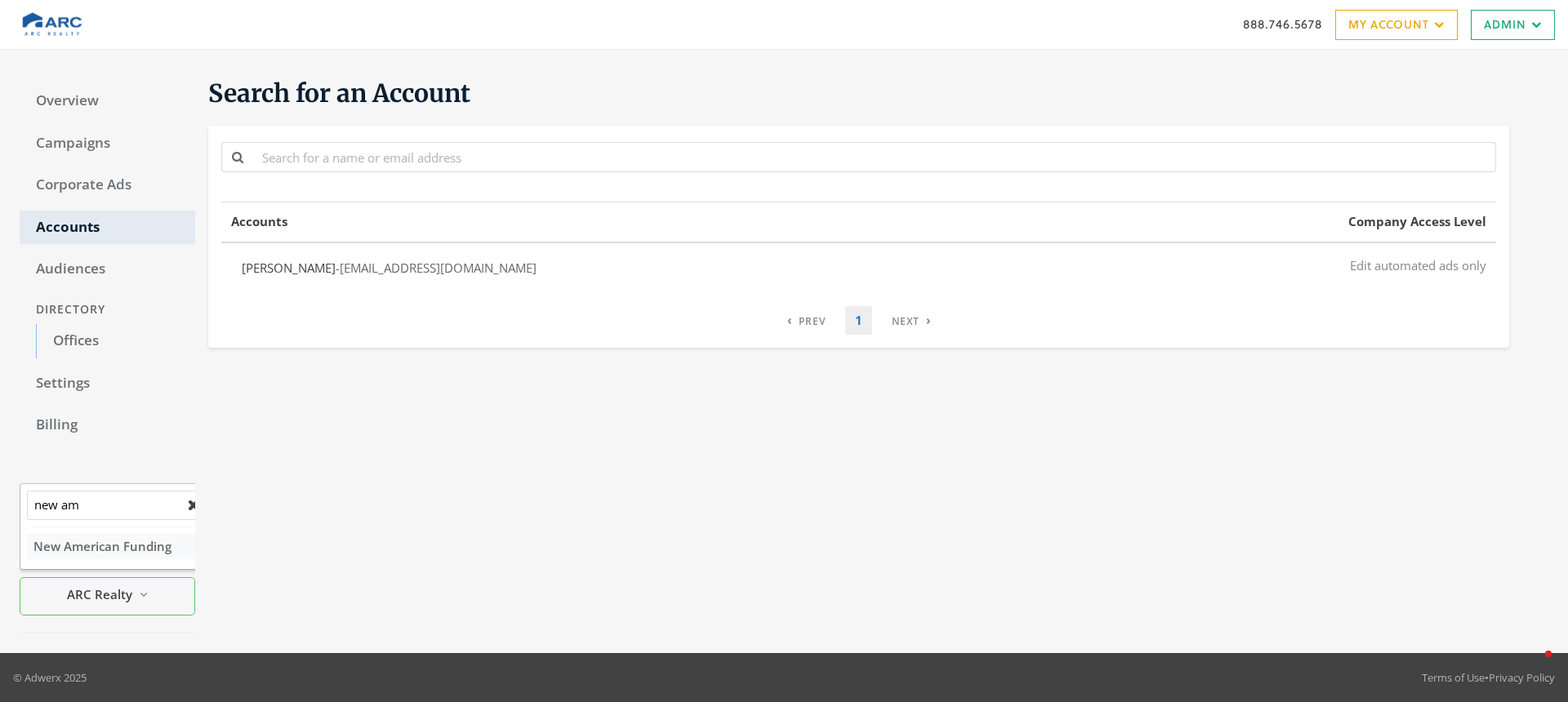
type input "new am"
click at [121, 537] on span "New American Funding" at bounding box center [102, 545] width 138 height 16
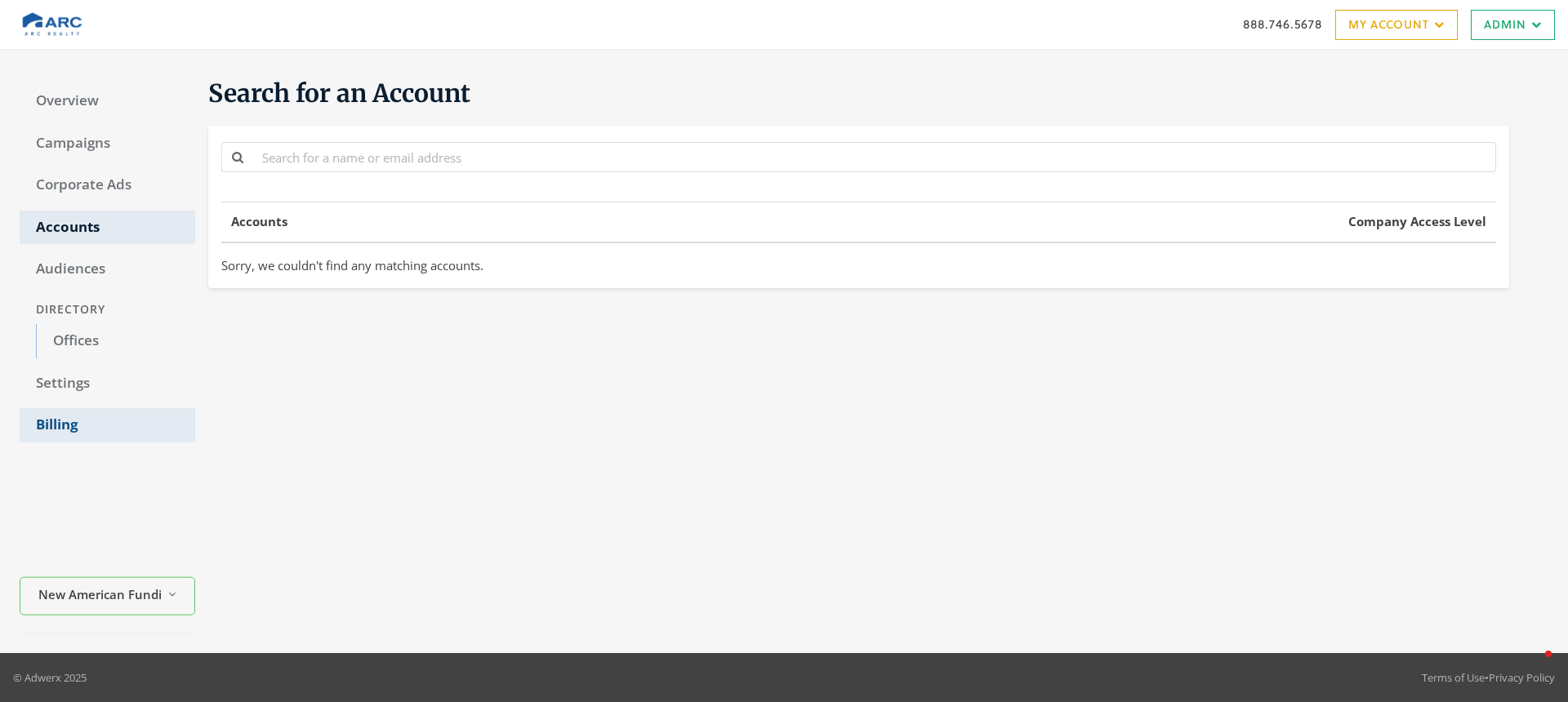
drag, startPoint x: 146, startPoint y: 457, endPoint x: 139, endPoint y: 428, distance: 29.8
click at [145, 455] on div "Overview Campaigns Corporate Ads Accounts Audiences Directory Offices Settings …" at bounding box center [107, 351] width 176 height 564
click at [63, 108] on link "Overview" at bounding box center [107, 101] width 176 height 34
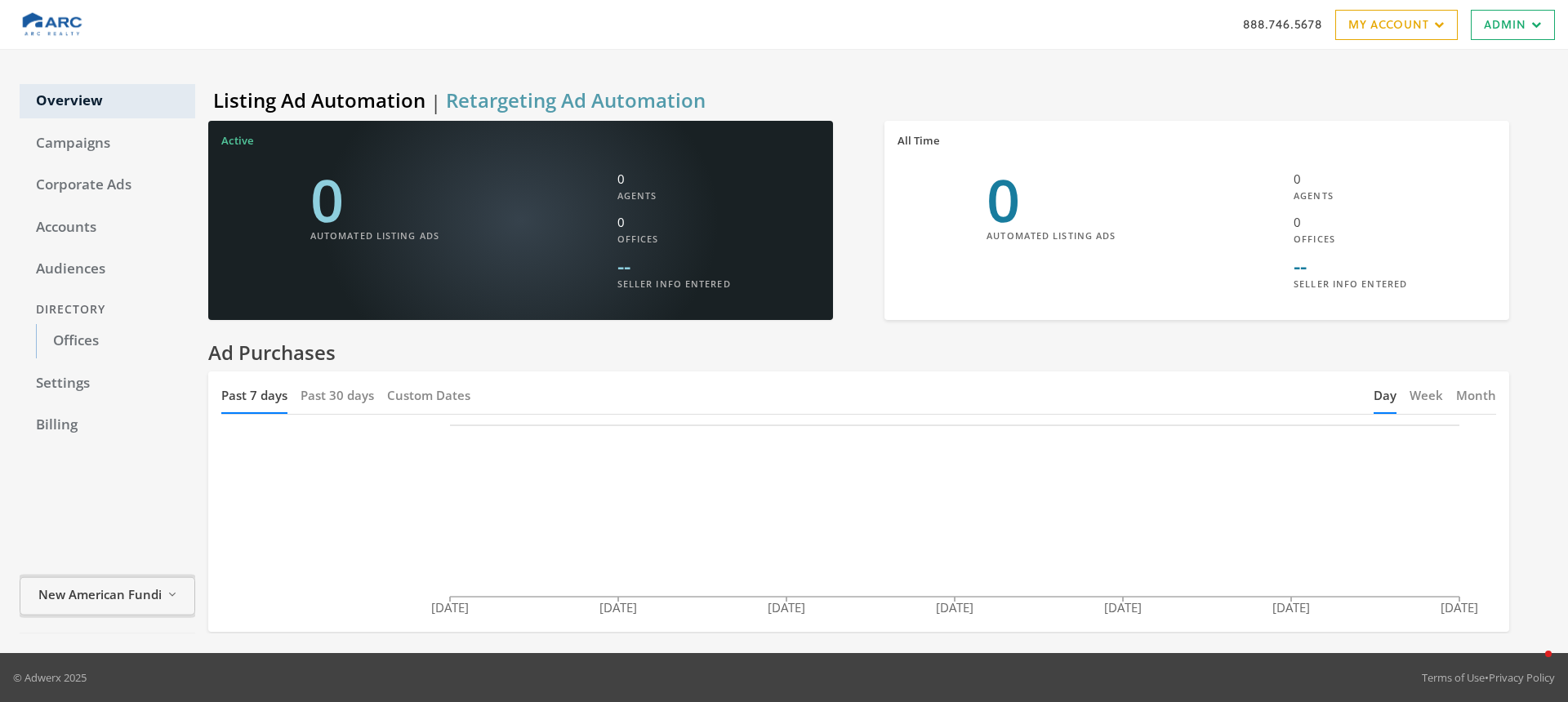
click at [126, 582] on button "New American Funding Reveal list of New American Funding" at bounding box center [107, 597] width 176 height 39
click at [131, 537] on span "New American Funding" at bounding box center [102, 545] width 138 height 16
